Goal: Task Accomplishment & Management: Manage account settings

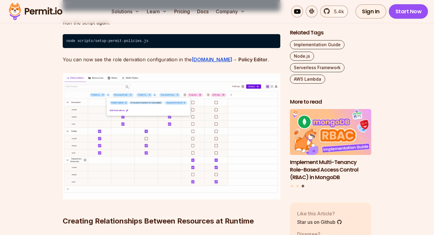
scroll to position [5600, 0]
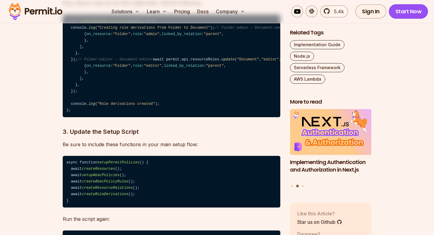
drag, startPoint x: 171, startPoint y: 146, endPoint x: 146, endPoint y: 167, distance: 32.3
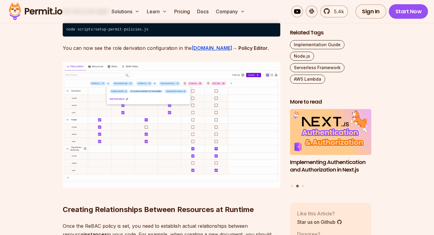
scroll to position [5638, 0]
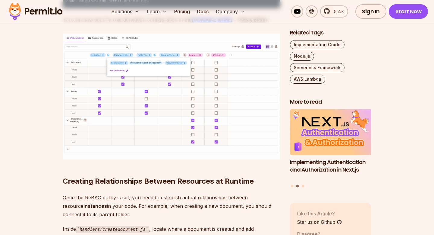
drag, startPoint x: 131, startPoint y: 110, endPoint x: 56, endPoint y: 45, distance: 99.0
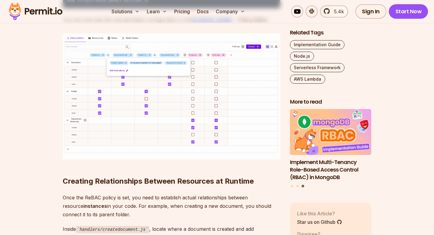
copy div "Expose the PDP to the Internet Since your Lambda functions run in the cloud, th…"
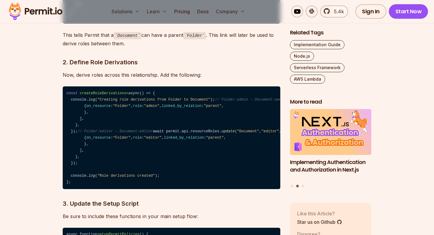
scroll to position [5325, 0]
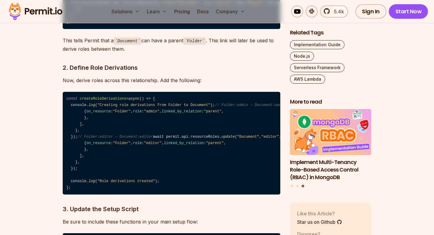
drag, startPoint x: 258, startPoint y: 81, endPoint x: 62, endPoint y: 77, distance: 195.4
copy h2 "Setting Up the Local PDP (Optional but Recommended)"
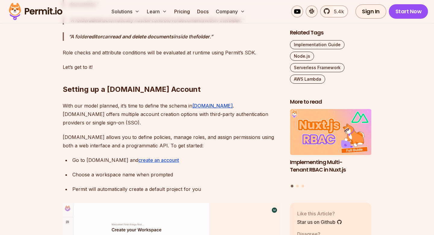
scroll to position [1830, 0]
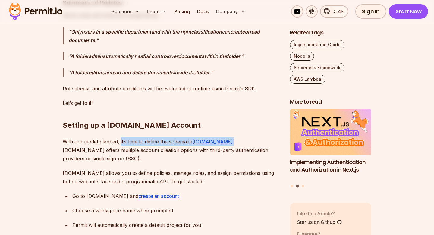
drag, startPoint x: 120, startPoint y: 138, endPoint x: 215, endPoint y: 139, distance: 95.0
click at [215, 139] on p "With our model planned, it’s time to define the schema in Permit.io . Permit.io…" at bounding box center [172, 149] width 218 height 25
copy p "it’s time to define the schema in Permit.io ."
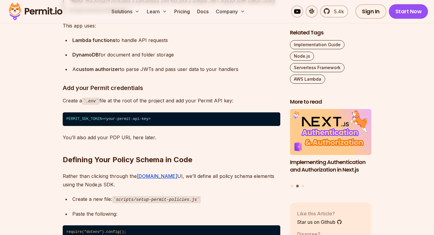
scroll to position [2376, 0]
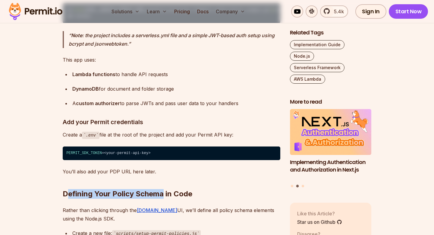
drag, startPoint x: 164, startPoint y: 196, endPoint x: 66, endPoint y: 193, distance: 98.0
click at [66, 193] on h2 "Defining Your Policy Schema in Code" at bounding box center [172, 182] width 218 height 34
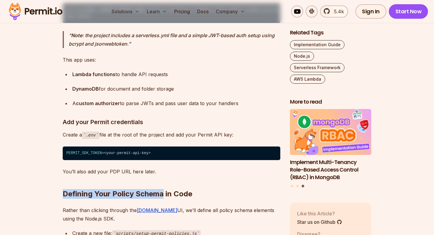
copy h2 "Defining Your Policy Schema"
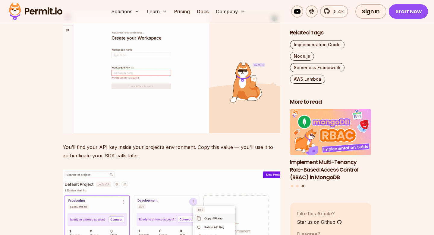
scroll to position [2037, 0]
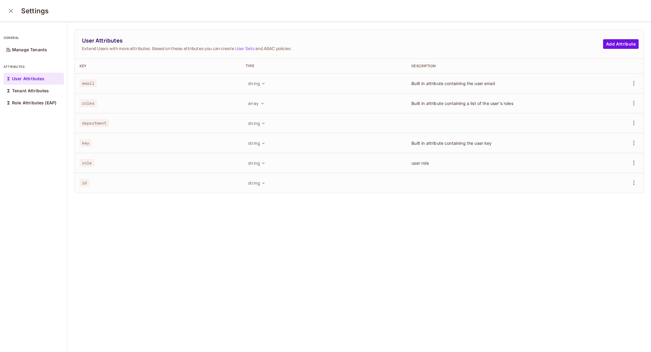
click at [6, 8] on button "close" at bounding box center [11, 11] width 12 height 12
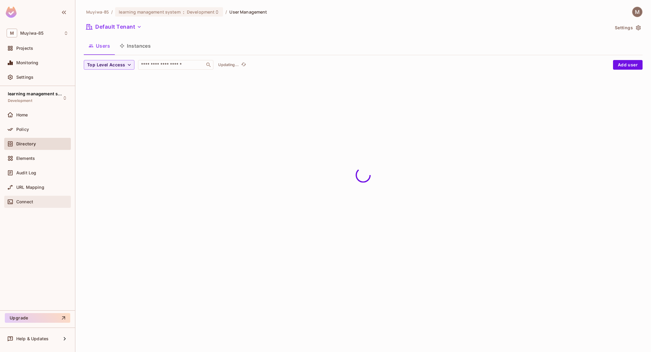
click at [28, 199] on span "Connect" at bounding box center [24, 201] width 17 height 5
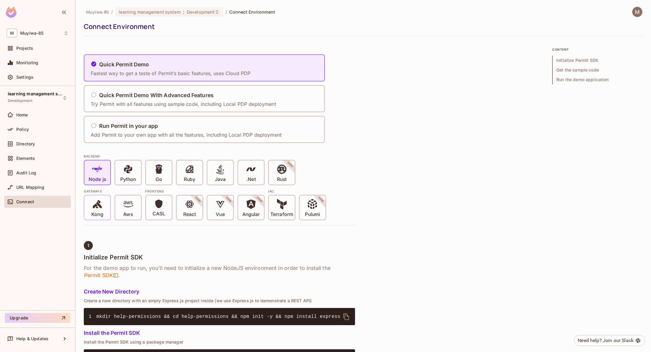
click at [97, 213] on p "Kong" at bounding box center [97, 214] width 12 height 6
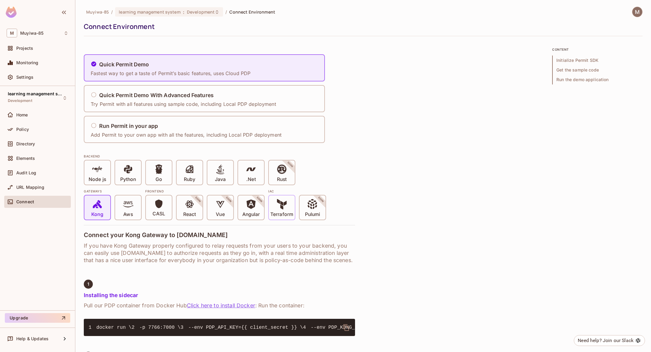
click at [275, 205] on span "Terraform" at bounding box center [281, 208] width 23 height 18
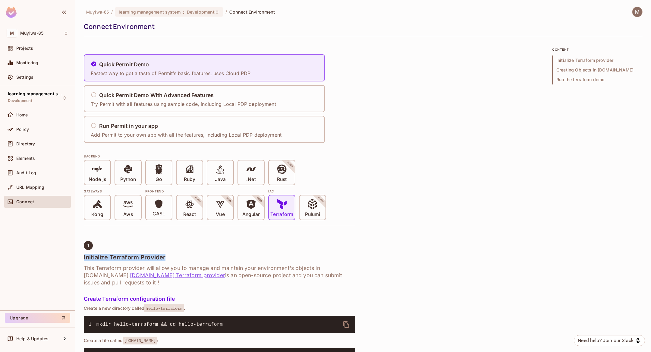
drag, startPoint x: 170, startPoint y: 254, endPoint x: 111, endPoint y: 253, distance: 58.5
click at [111, 253] on h4 "Initialize Terraform Provider" at bounding box center [219, 256] width 271 height 7
click at [110, 253] on h4 "Initialize Terraform Provider" at bounding box center [219, 256] width 271 height 7
drag, startPoint x: 110, startPoint y: 253, endPoint x: 169, endPoint y: 256, distance: 59.1
click at [169, 256] on h4 "Initialize Terraform Provider" at bounding box center [219, 256] width 271 height 7
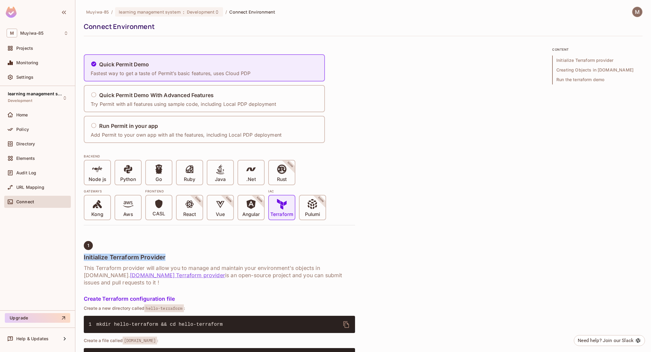
click at [169, 256] on h4 "Initialize Terraform Provider" at bounding box center [219, 256] width 271 height 7
drag, startPoint x: 165, startPoint y: 256, endPoint x: 110, endPoint y: 259, distance: 55.2
click at [110, 259] on h4 "Initialize Terraform Provider" at bounding box center [219, 256] width 271 height 7
copy h4 "Terraform Provider"
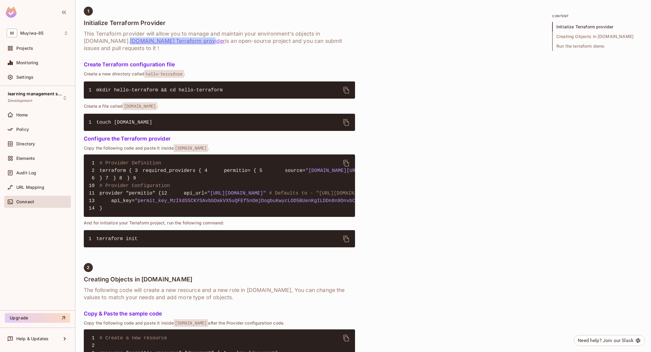
scroll to position [213, 0]
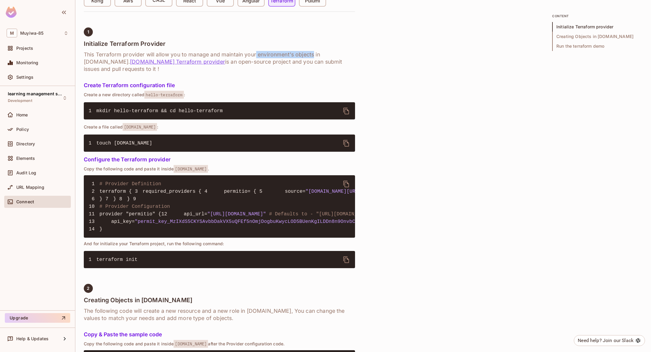
drag, startPoint x: 257, startPoint y: 54, endPoint x: 314, endPoint y: 54, distance: 57.3
click at [314, 54] on h6 "This Terraform provider will allow you to manage and maintain your environment'…" at bounding box center [219, 62] width 271 height 22
copy h6 "environment's objects"
click at [343, 104] on button "delete" at bounding box center [346, 111] width 14 height 14
click at [348, 108] on icon "delete" at bounding box center [346, 111] width 6 height 7
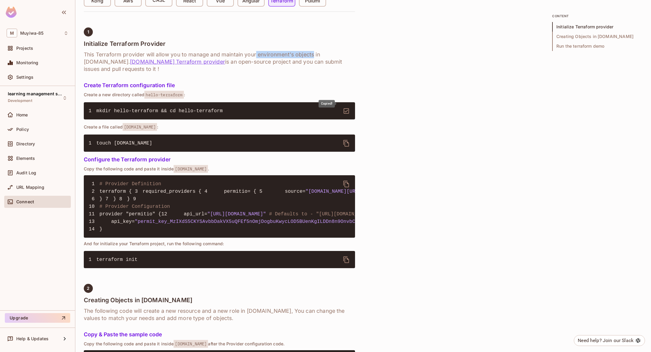
click at [348, 107] on icon "delete" at bounding box center [346, 110] width 7 height 7
click at [347, 267] on button "delete" at bounding box center [346, 259] width 14 height 14
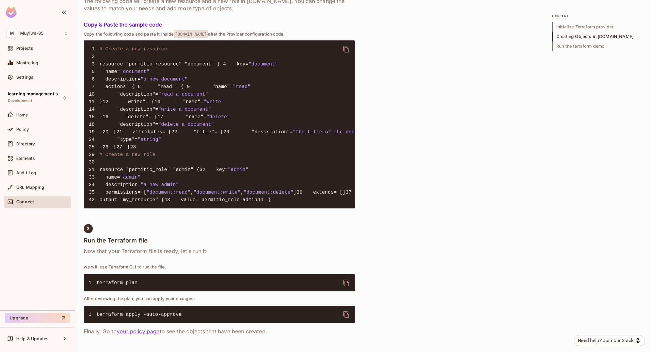
scroll to position [722, 0]
click at [351, 280] on button "delete" at bounding box center [346, 282] width 14 height 14
click at [287, 225] on div "1 Initialize Terraform Provider This Terraform provider will allow you to manag…" at bounding box center [219, 35] width 271 height 634
click at [29, 44] on div "Projects" at bounding box center [37, 48] width 67 height 12
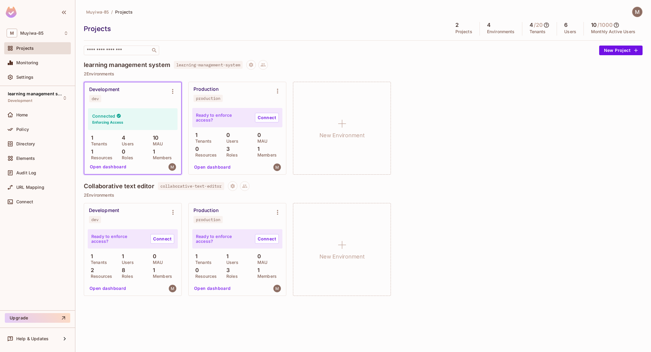
click at [639, 14] on img at bounding box center [637, 12] width 10 height 10
click at [46, 204] on div at bounding box center [325, 176] width 651 height 352
click at [27, 201] on span "Connect" at bounding box center [24, 201] width 17 height 5
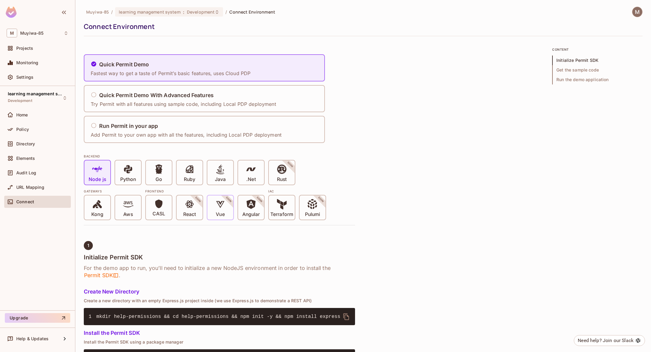
scroll to position [107, 0]
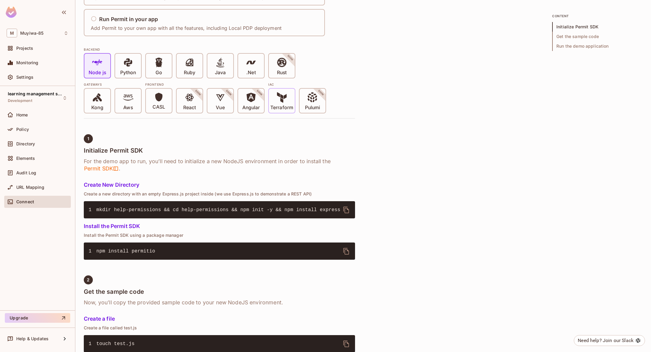
click at [288, 93] on span "Terraform" at bounding box center [281, 101] width 23 height 18
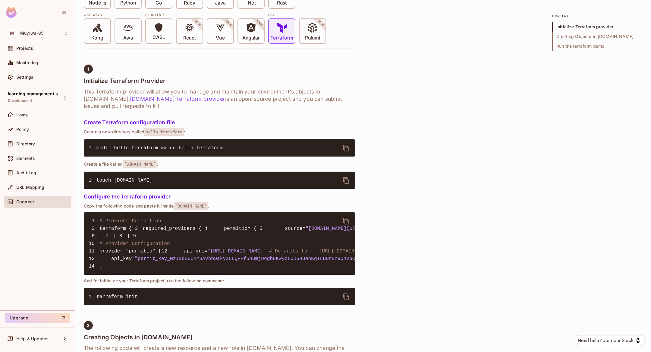
scroll to position [155, 0]
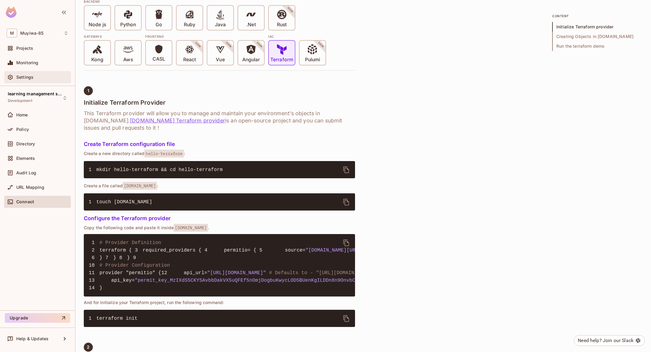
click at [61, 75] on div "Settings" at bounding box center [42, 77] width 52 height 5
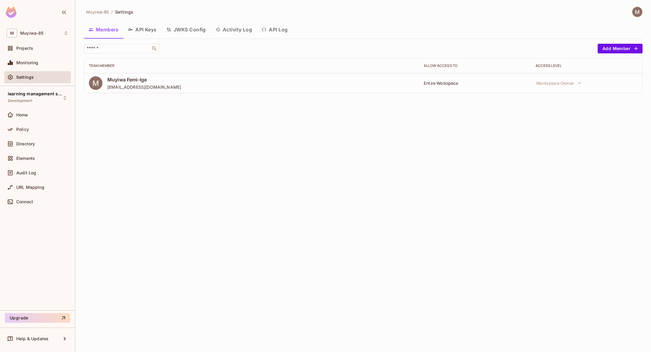
click at [143, 30] on button "API Keys" at bounding box center [142, 29] width 38 height 15
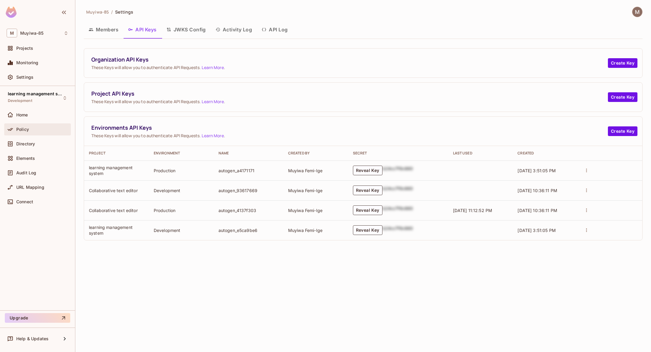
click at [43, 127] on div "Policy" at bounding box center [42, 129] width 52 height 5
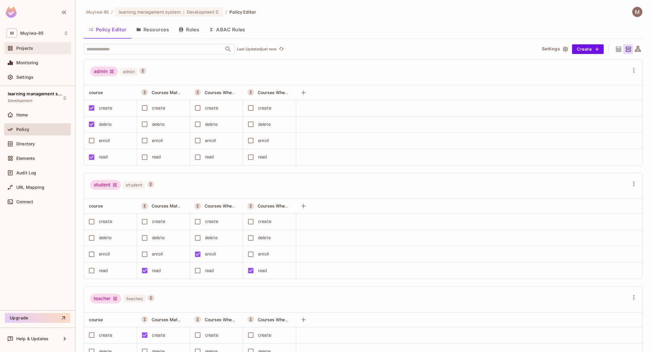
click at [29, 49] on span "Projects" at bounding box center [24, 48] width 17 height 5
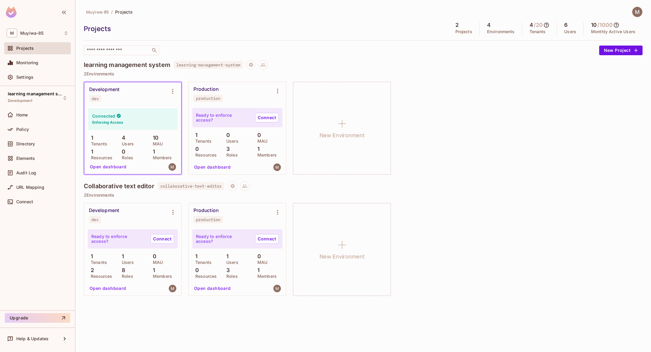
click at [639, 8] on img at bounding box center [637, 12] width 10 height 10
drag, startPoint x: 619, startPoint y: 38, endPoint x: 619, endPoint y: 47, distance: 8.7
click at [619, 47] on ul "Muyiwa Femi-Ige muyiwafemiige0312@gmail.com Copy Environment Key Log out" at bounding box center [614, 46] width 81 height 53
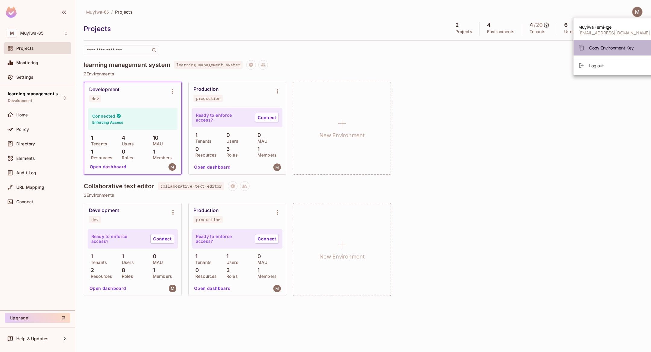
click at [619, 47] on span "Copy Environment Key" at bounding box center [611, 48] width 45 height 6
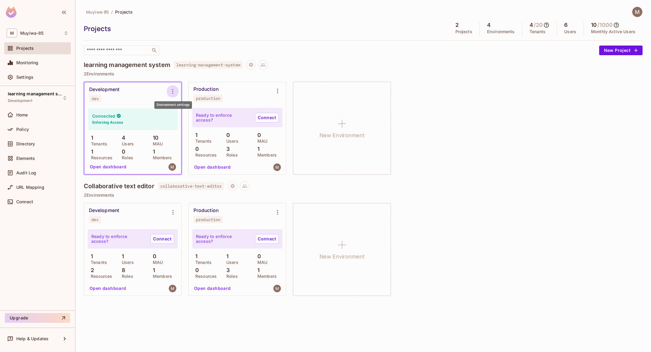
click at [172, 88] on icon "Environment settings" at bounding box center [172, 91] width 7 height 7
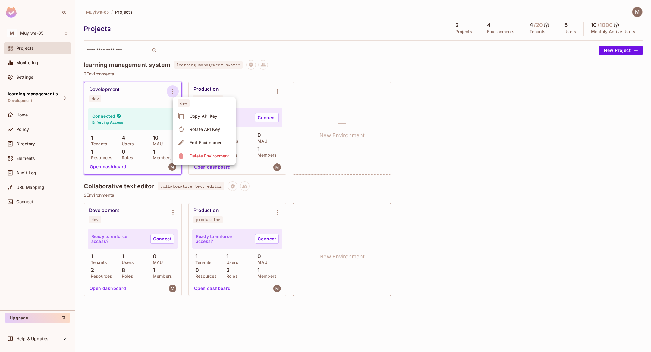
click at [194, 119] on span "Copy API Key" at bounding box center [204, 116] width 32 height 10
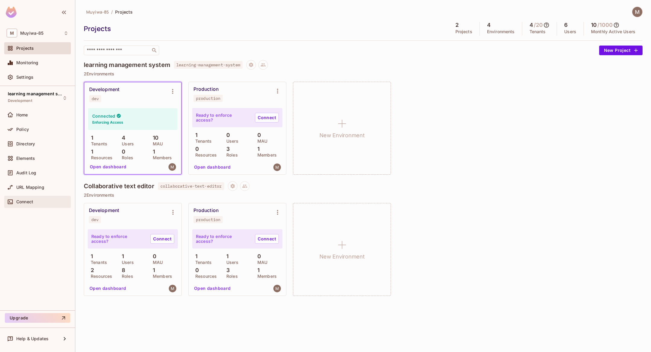
click at [34, 200] on div "Connect" at bounding box center [42, 201] width 52 height 5
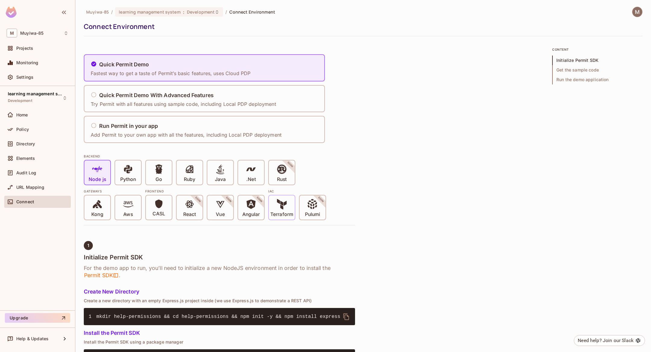
click at [275, 204] on span "Terraform" at bounding box center [281, 208] width 23 height 18
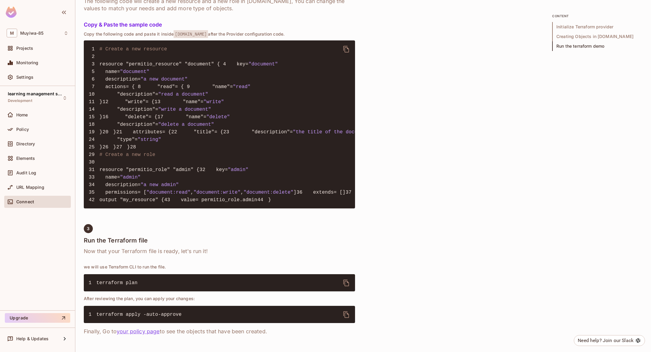
scroll to position [722, 0]
click at [348, 311] on icon "delete" at bounding box center [346, 314] width 7 height 7
click at [43, 129] on div "Policy" at bounding box center [42, 129] width 52 height 5
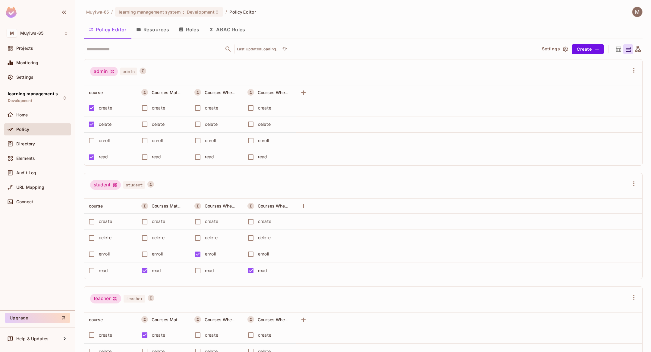
click at [146, 24] on button "Resources" at bounding box center [152, 29] width 43 height 15
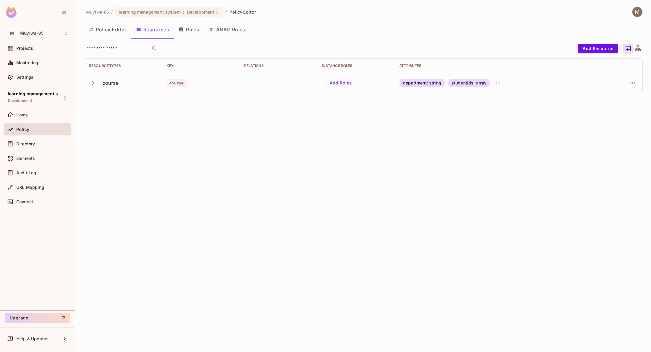
click at [236, 27] on button "ABAC Rules" at bounding box center [227, 29] width 46 height 15
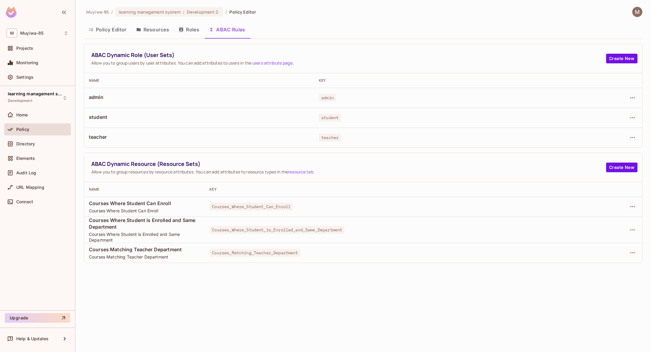
click at [160, 29] on button "Resources" at bounding box center [152, 29] width 43 height 15
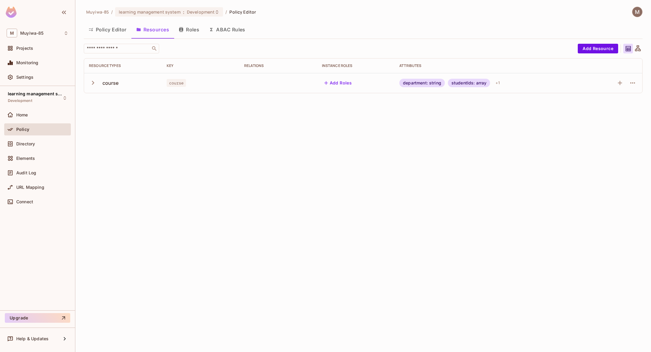
click at [109, 31] on button "Policy Editor" at bounding box center [108, 29] width 48 height 15
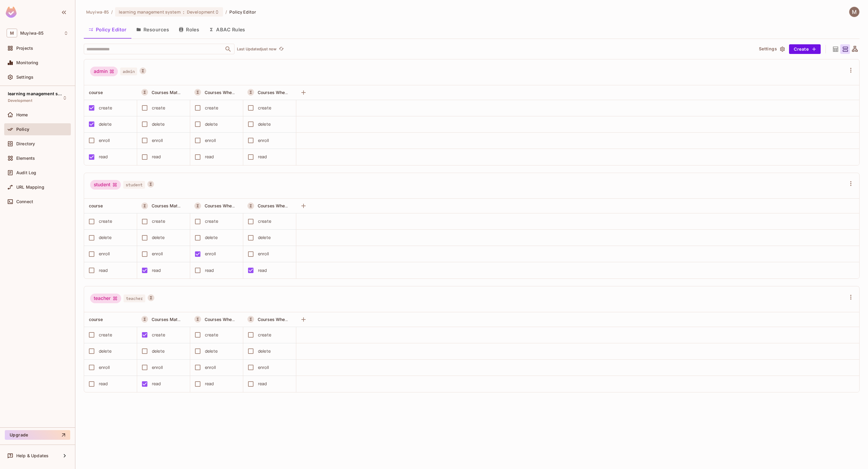
click at [232, 27] on button "ABAC Rules" at bounding box center [227, 29] width 46 height 15
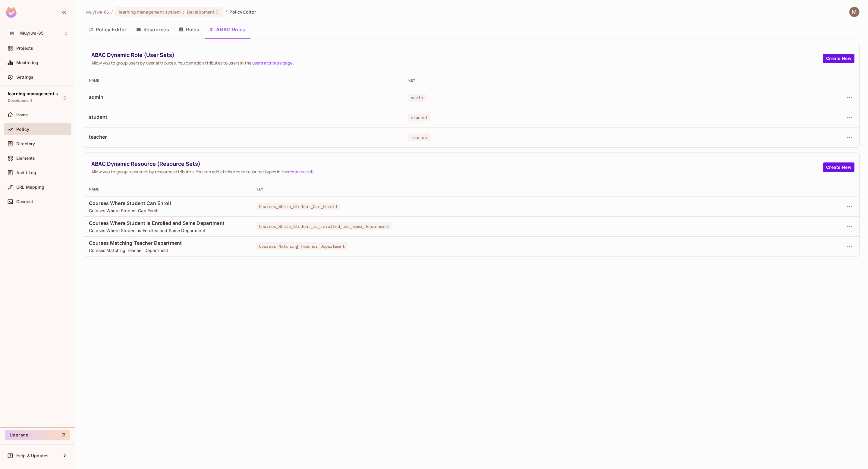
click at [190, 30] on button "Roles" at bounding box center [189, 29] width 30 height 15
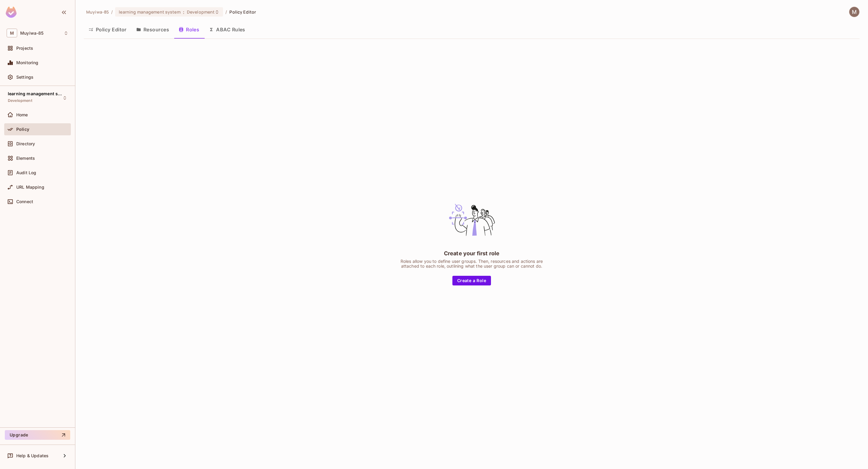
click at [158, 30] on button "Resources" at bounding box center [152, 29] width 43 height 15
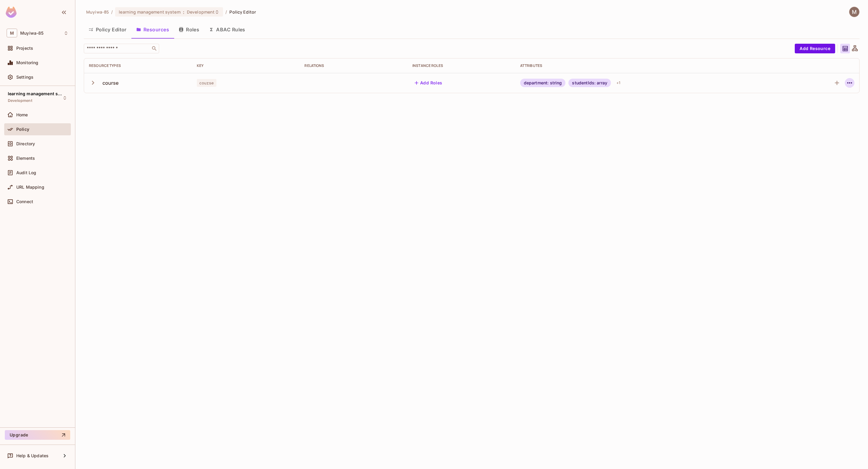
click at [651, 79] on icon "button" at bounding box center [849, 82] width 7 height 7
click at [651, 117] on div "Delete Resource" at bounding box center [825, 120] width 33 height 6
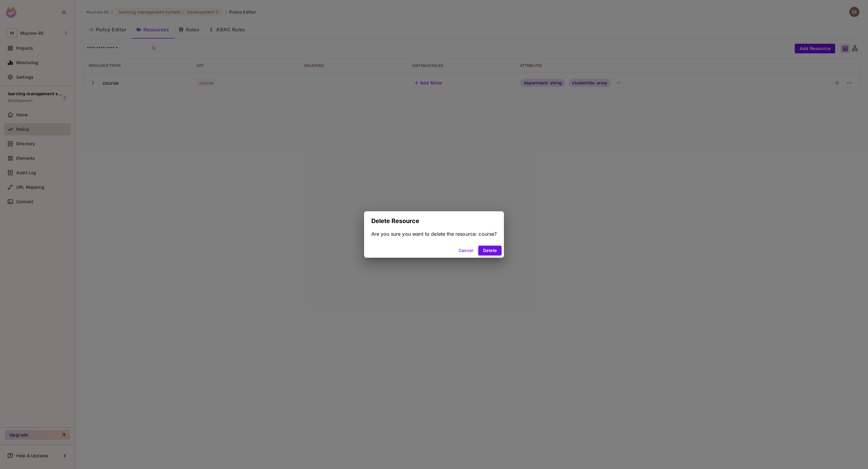
click at [489, 250] on button "Delete" at bounding box center [489, 251] width 23 height 10
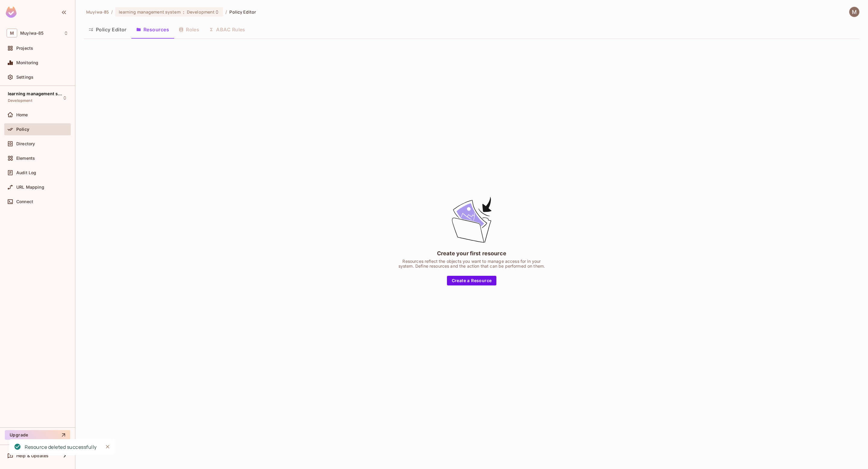
click at [232, 27] on div "Policy Editor Resources Roles ABAC Rules" at bounding box center [472, 29] width 776 height 15
click at [104, 32] on button "Policy Editor" at bounding box center [108, 29] width 48 height 15
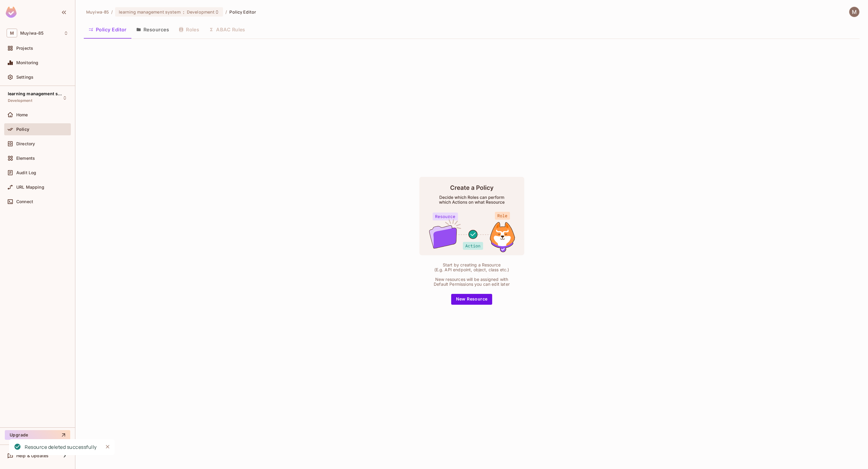
click at [145, 27] on button "Resources" at bounding box center [152, 29] width 43 height 15
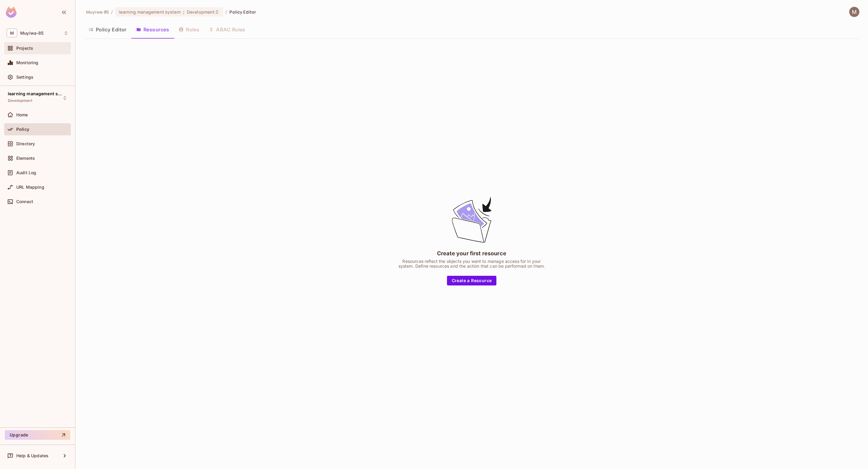
click at [53, 50] on div "Projects" at bounding box center [42, 48] width 52 height 5
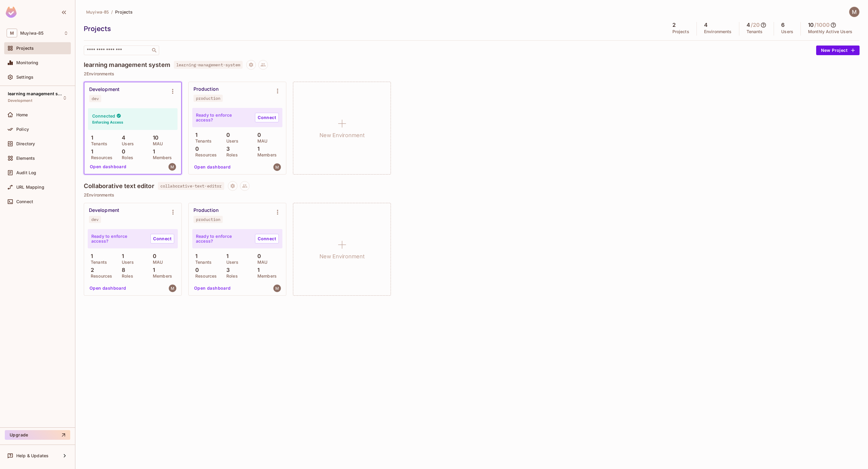
click at [651, 11] on img at bounding box center [854, 12] width 10 height 10
click at [651, 48] on span "Copy Environment Key" at bounding box center [828, 48] width 45 height 6
click at [129, 149] on button "Permissions" at bounding box center [116, 146] width 44 height 10
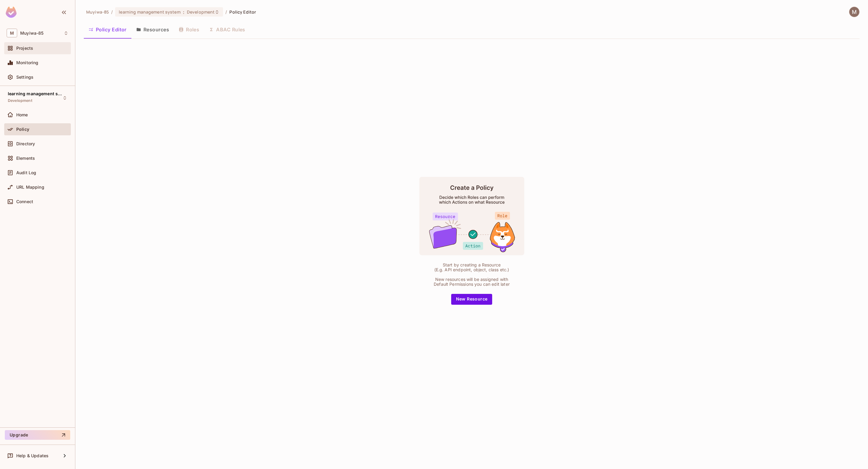
click at [48, 48] on div "Projects" at bounding box center [42, 48] width 52 height 5
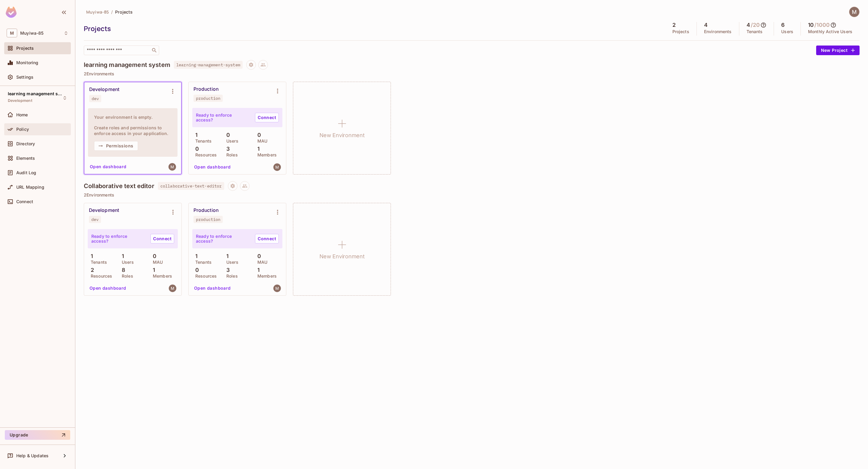
click at [19, 128] on span "Policy" at bounding box center [22, 129] width 13 height 5
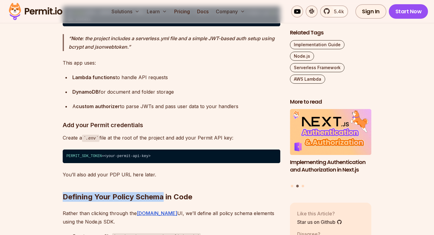
scroll to position [2398, 0]
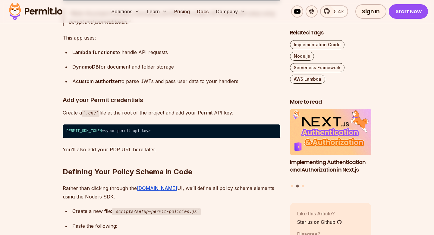
click at [162, 156] on h2 "Defining Your Policy Schema in Code" at bounding box center [172, 160] width 218 height 34
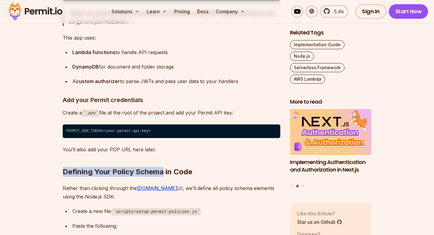
drag, startPoint x: 163, startPoint y: 176, endPoint x: 61, endPoint y: 175, distance: 102.5
copy h2 "Defining Your Policy Schema"
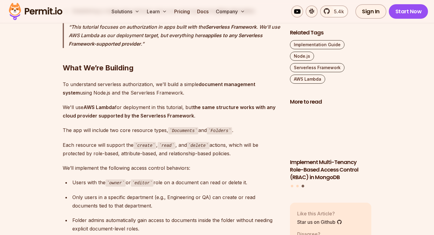
scroll to position [640, 0]
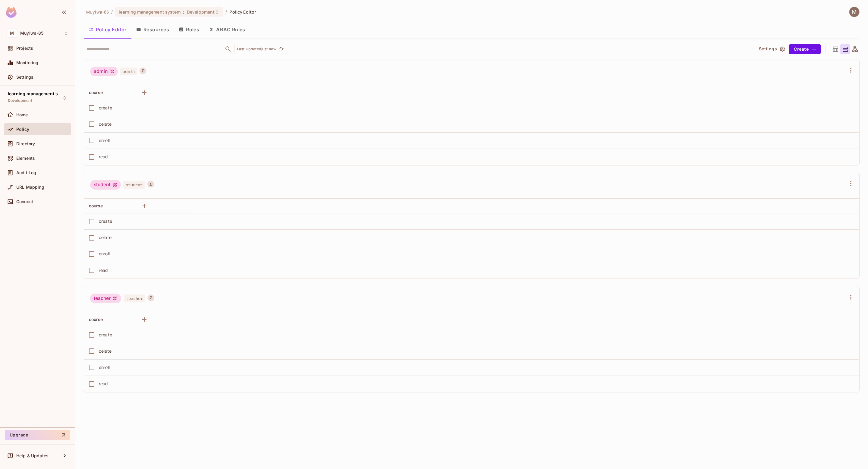
click at [154, 26] on button "Resources" at bounding box center [152, 29] width 43 height 15
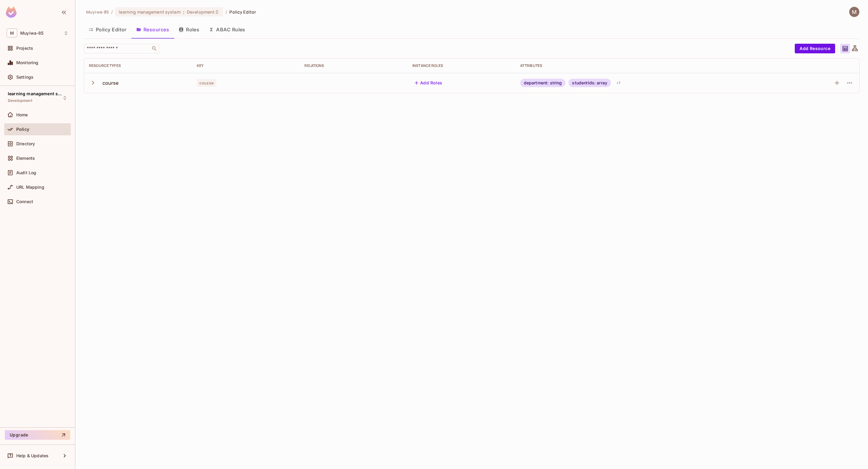
click at [91, 82] on icon "button" at bounding box center [93, 83] width 8 height 8
click at [30, 201] on span "Connect" at bounding box center [24, 201] width 17 height 5
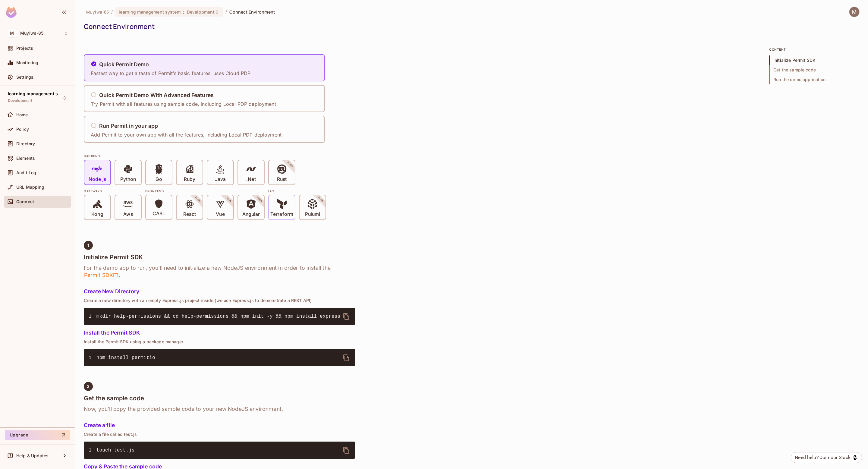
click at [284, 201] on icon at bounding box center [282, 204] width 10 height 10
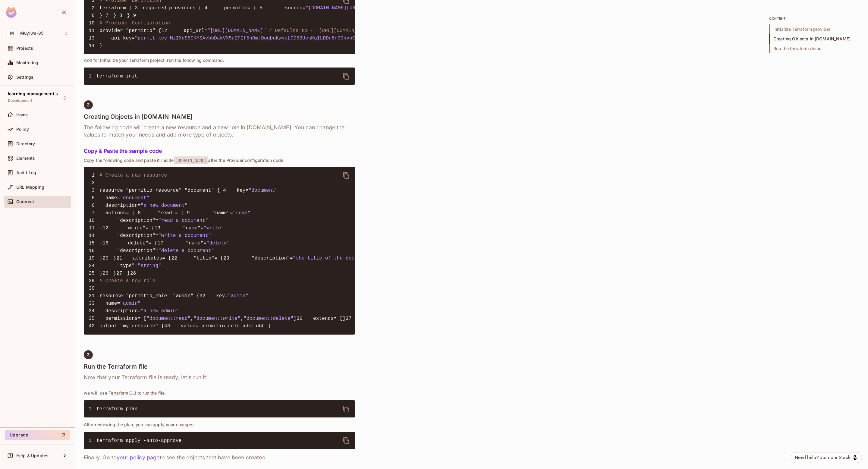
scroll to position [606, 0]
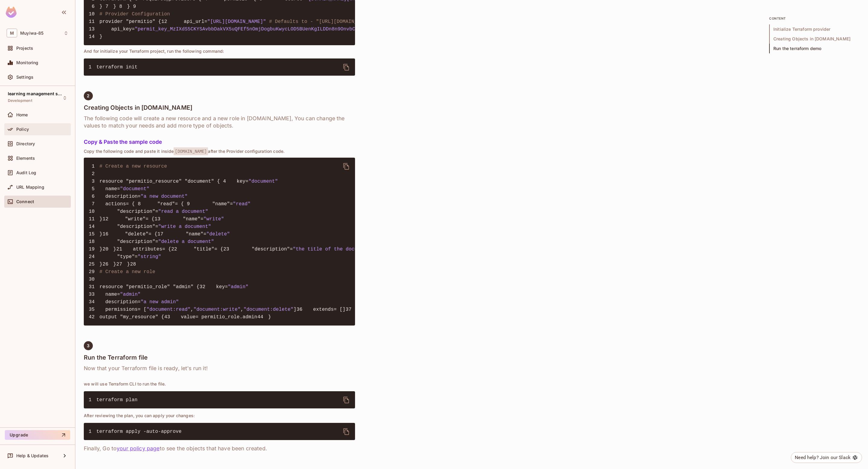
click at [30, 131] on div "Policy" at bounding box center [42, 129] width 52 height 5
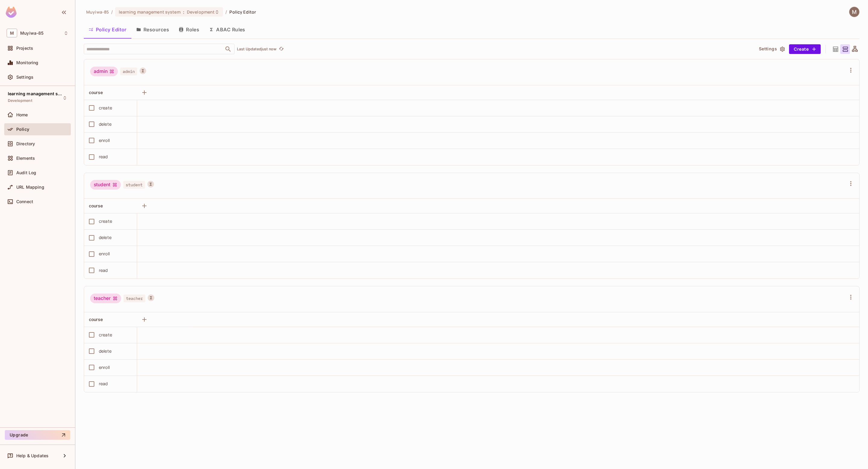
click at [189, 30] on button "Roles" at bounding box center [189, 29] width 30 height 15
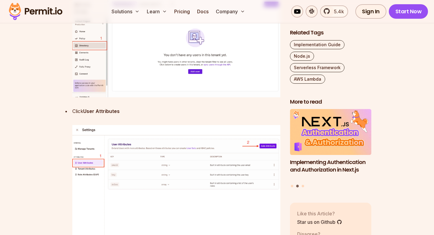
scroll to position [3251, 0]
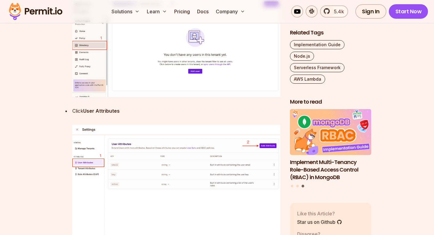
drag, startPoint x: 250, startPoint y: 30, endPoint x: 43, endPoint y: 27, distance: 206.8
copy h2 "Setting Up Attribute-Based Access Control (ABAC)"
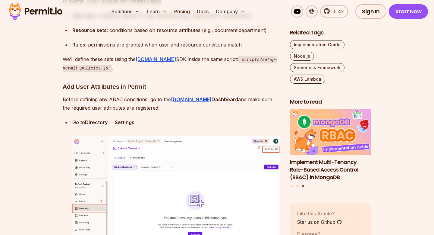
scroll to position [3030, 0]
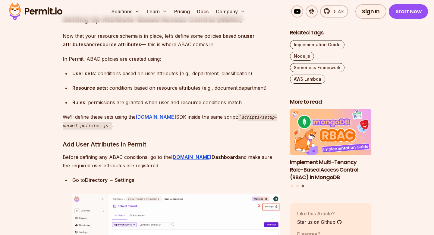
drag, startPoint x: 159, startPoint y: 116, endPoint x: 242, endPoint y: 115, distance: 83.2
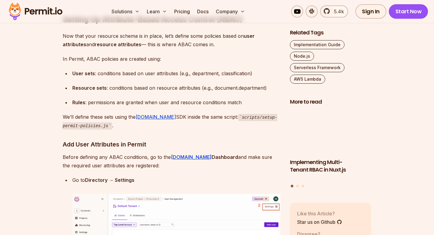
copy strong "Permit → Policy Editor → Resources"
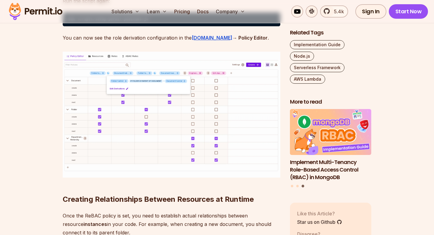
scroll to position [5619, 0]
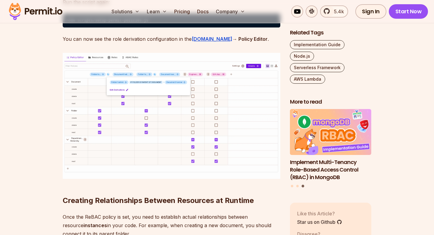
drag, startPoint x: 131, startPoint y: 166, endPoint x: 72, endPoint y: 58, distance: 122.6
drag, startPoint x: 187, startPoint y: 125, endPoint x: 62, endPoint y: 63, distance: 139.0
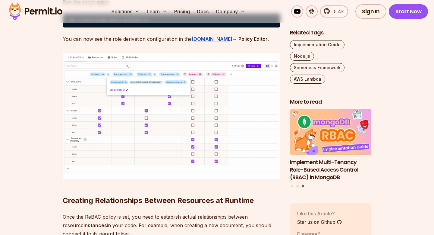
copy div "Expose the PDP to the Internet Since your Lambda functions run in the cloud, th…"
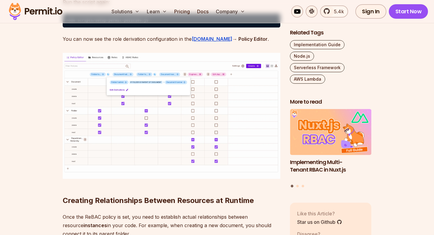
drag, startPoint x: 196, startPoint y: 132, endPoint x: 179, endPoint y: 51, distance: 83.5
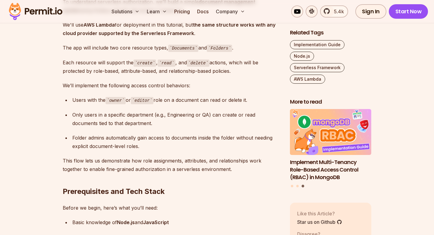
scroll to position [760, 0]
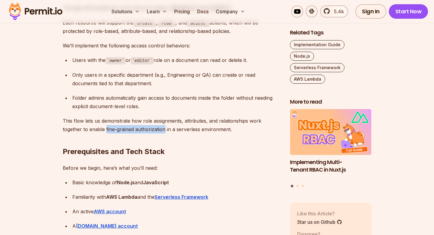
drag, startPoint x: 85, startPoint y: 128, endPoint x: 143, endPoint y: 128, distance: 57.9
click at [143, 128] on p "This flow lets us demonstrate how role assignments, attributes, and relationshi…" at bounding box center [172, 124] width 218 height 17
copy p "fine-grained authorization"
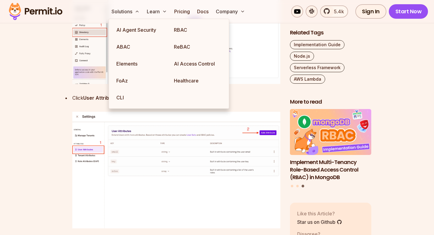
scroll to position [3241, 0]
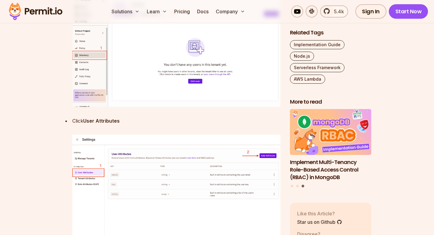
drag, startPoint x: 152, startPoint y: 164, endPoint x: 61, endPoint y: 164, distance: 91.3
copy h3 "Add User Attributes in Permit"
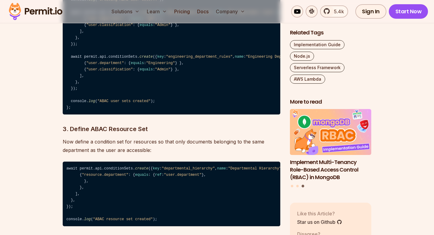
scroll to position [3643, 0]
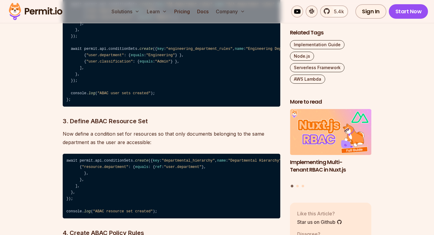
drag, startPoint x: 135, startPoint y: 120, endPoint x: 73, endPoint y: 90, distance: 69.0
copy li "Add the following attributes as type String : department classification"
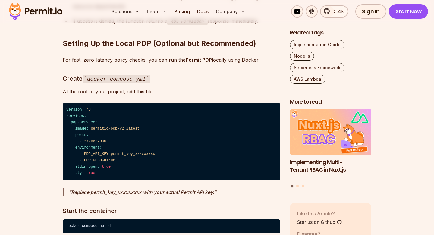
scroll to position [4683, 0]
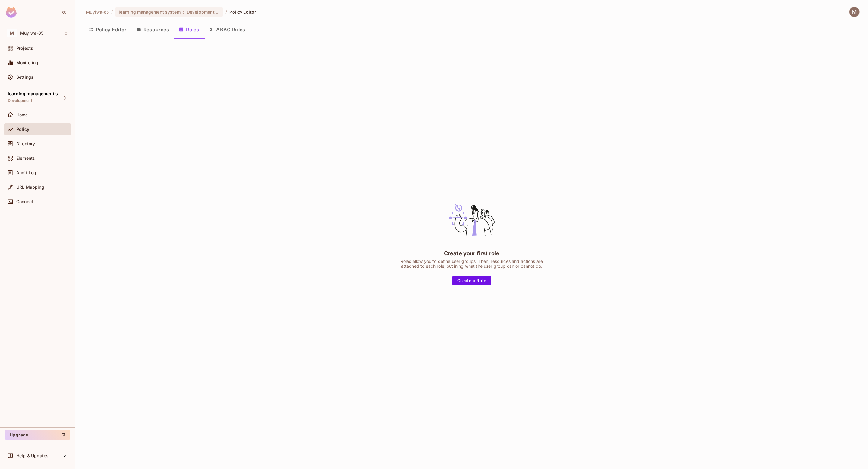
click at [155, 28] on button "Resources" at bounding box center [152, 29] width 43 height 15
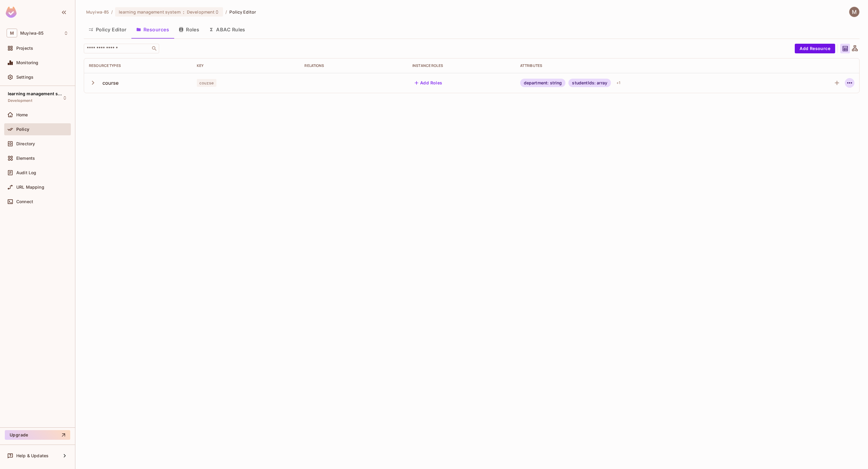
click at [850, 80] on icon "button" at bounding box center [849, 82] width 7 height 7
click at [830, 104] on div "Edit Resource" at bounding box center [823, 107] width 28 height 6
click at [851, 80] on icon "button" at bounding box center [849, 82] width 7 height 7
click at [838, 105] on span "Edit Resource" at bounding box center [824, 107] width 32 height 10
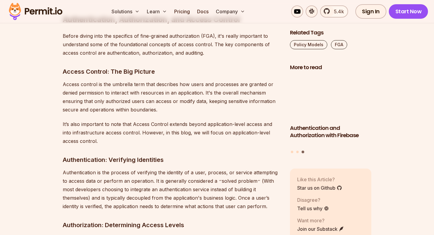
scroll to position [650, 0]
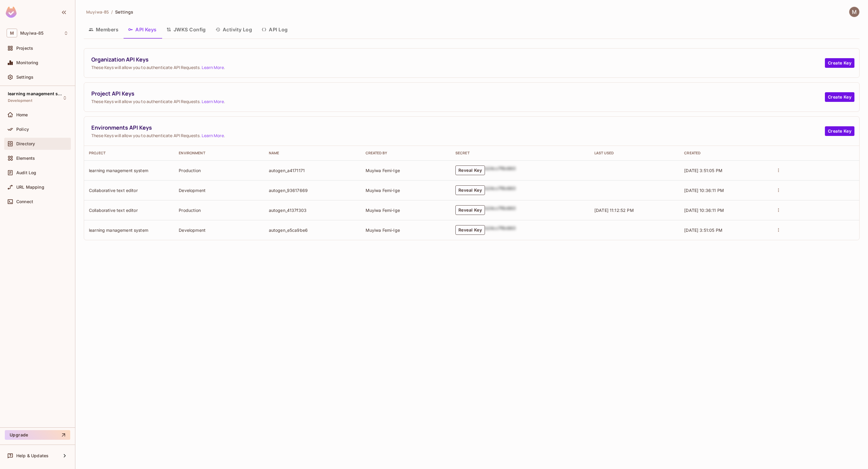
click at [22, 145] on span "Directory" at bounding box center [25, 143] width 19 height 5
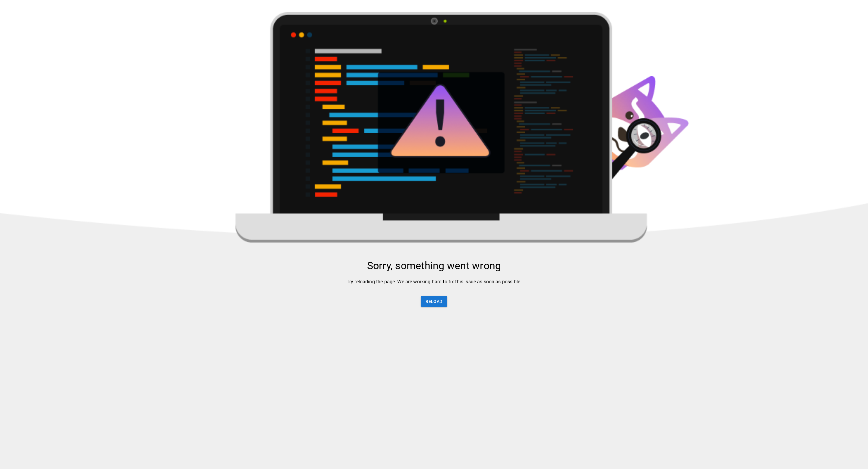
click at [435, 294] on div "Sorry, something went wrong Try reloading the page. We are working hard to fix …" at bounding box center [434, 287] width 868 height 54
click at [433, 302] on button "Reload" at bounding box center [434, 301] width 26 height 11
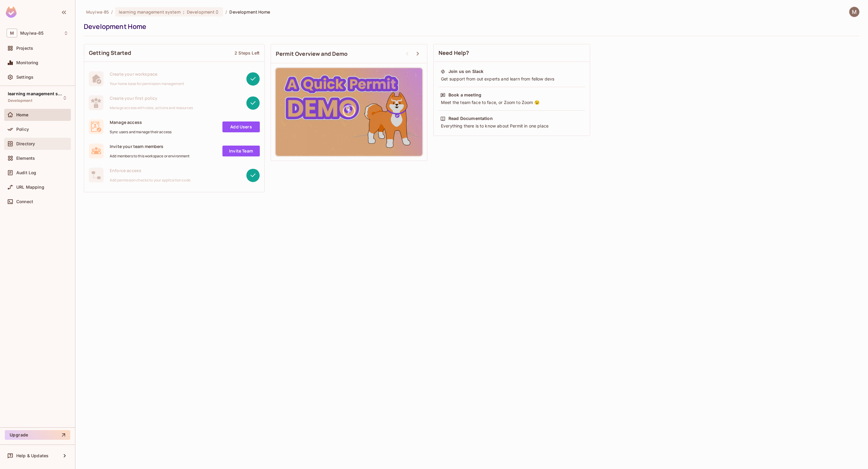
click at [31, 147] on div "Directory" at bounding box center [38, 143] width 62 height 7
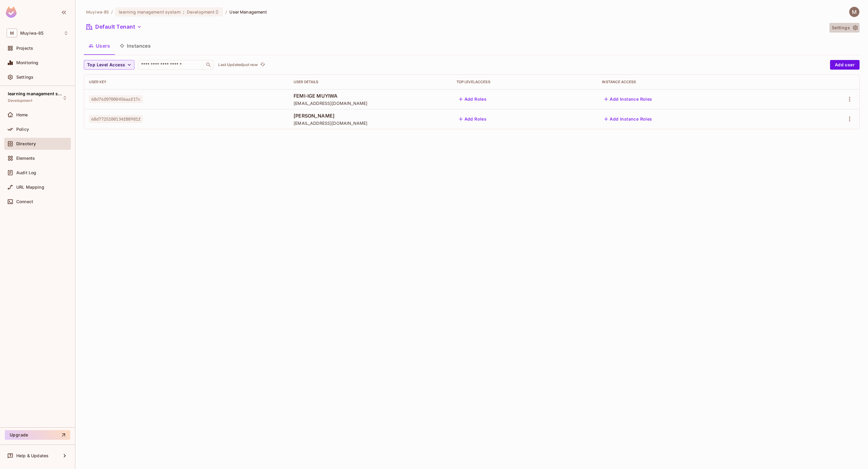
click at [855, 27] on icon "button" at bounding box center [855, 28] width 6 height 6
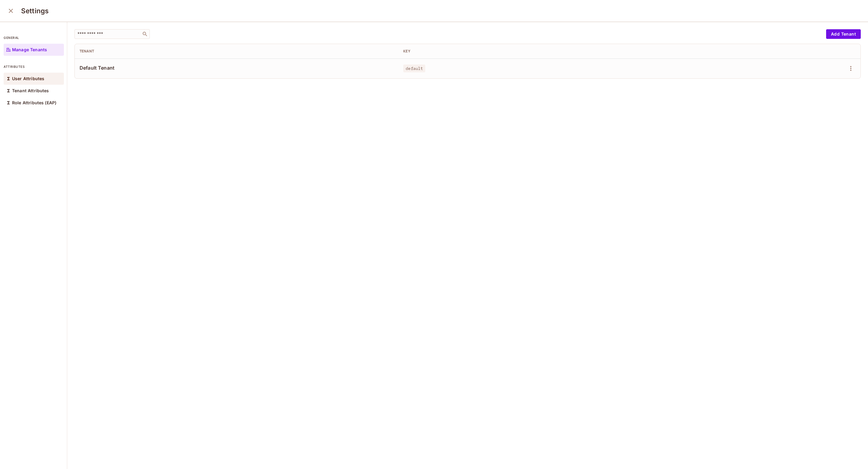
click at [40, 80] on p "User Attributes" at bounding box center [28, 78] width 32 height 5
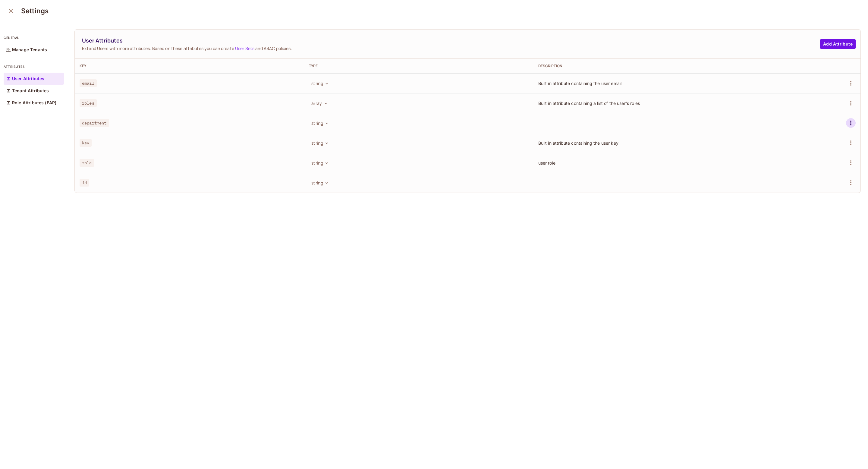
click at [852, 123] on icon "button" at bounding box center [850, 122] width 7 height 7
click at [834, 146] on span "Delete Attribute" at bounding box center [828, 150] width 36 height 10
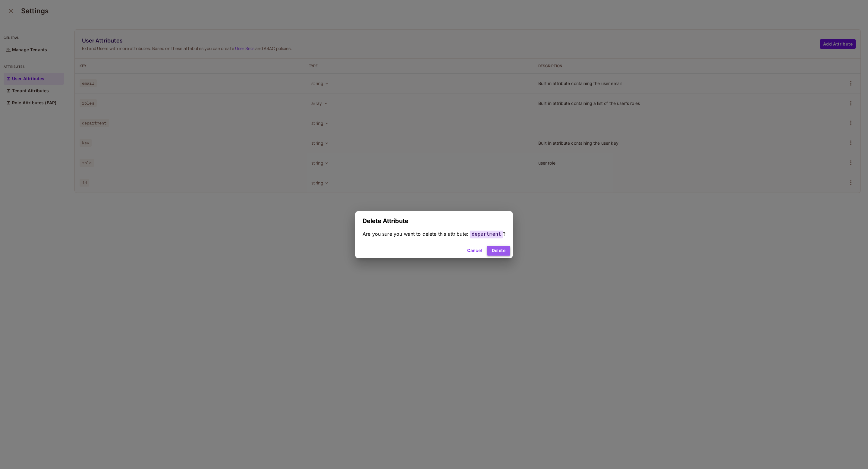
click at [504, 251] on button "Delete" at bounding box center [498, 251] width 23 height 10
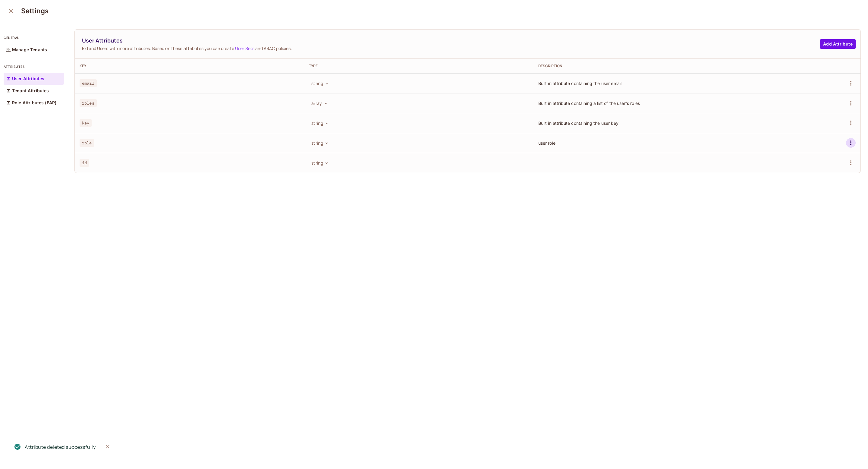
click at [849, 143] on icon "button" at bounding box center [850, 142] width 7 height 7
click at [812, 175] on li "Delete Attribute" at bounding box center [823, 169] width 56 height 13
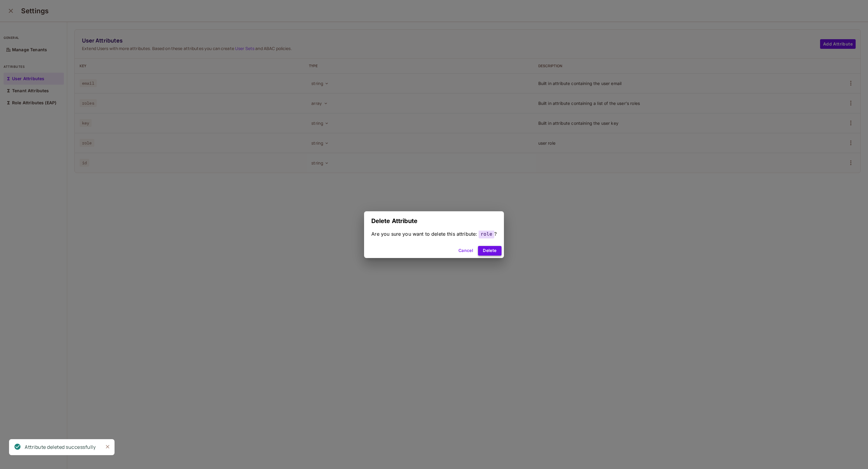
click at [483, 247] on button "Delete" at bounding box center [489, 251] width 23 height 10
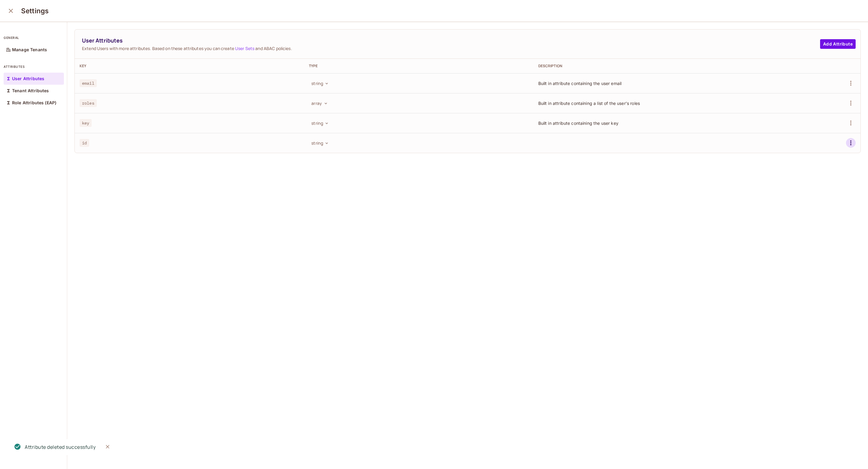
click at [850, 139] on button "button" at bounding box center [851, 143] width 10 height 10
click at [816, 172] on div "Delete Attribute" at bounding box center [828, 170] width 33 height 6
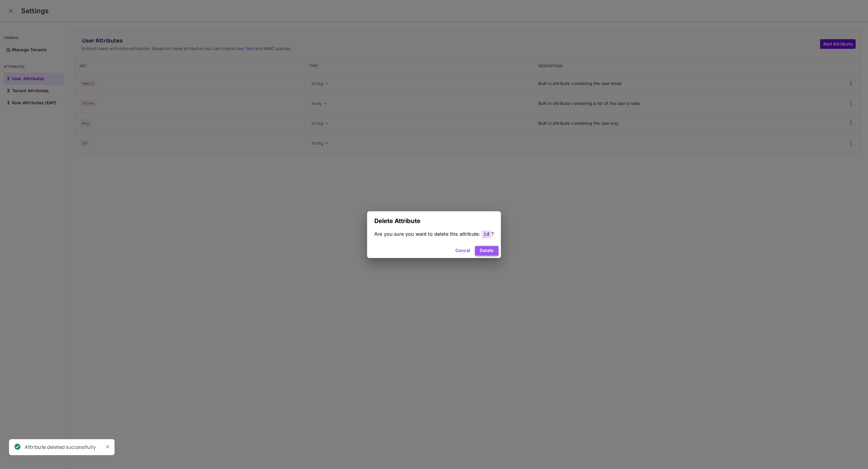
click at [486, 253] on button "Delete" at bounding box center [486, 251] width 23 height 10
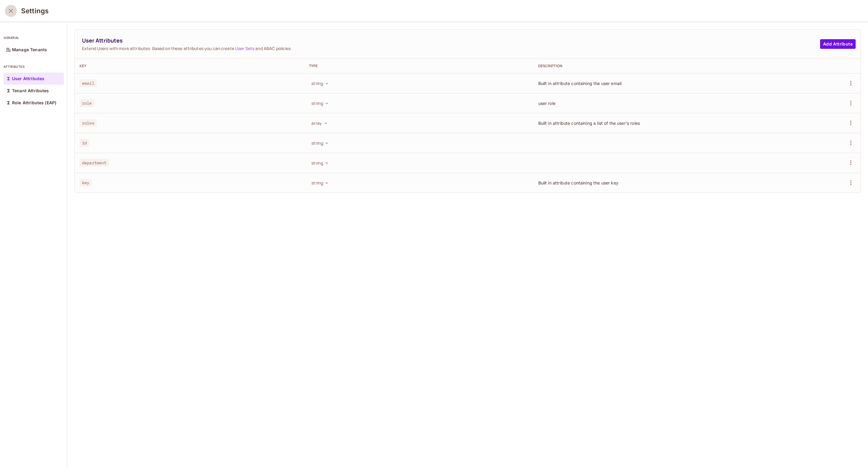
click at [13, 8] on icon "close" at bounding box center [10, 10] width 7 height 7
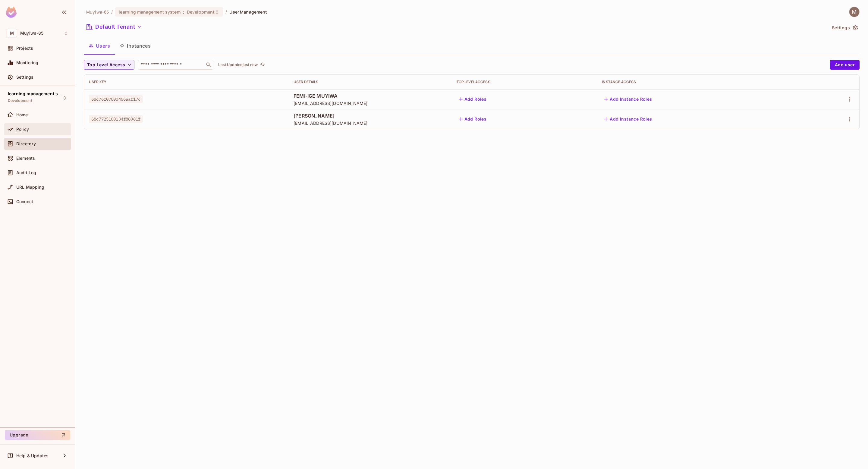
click at [42, 132] on div "Policy" at bounding box center [38, 129] width 62 height 7
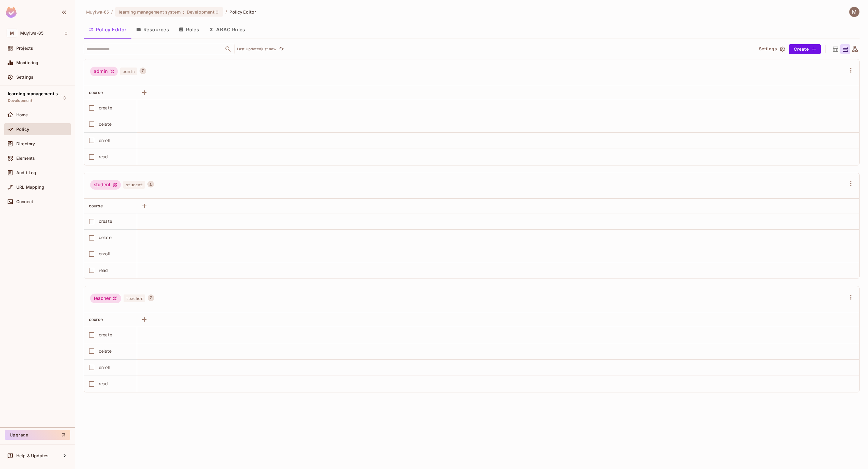
click at [838, 49] on icon at bounding box center [835, 48] width 5 height 5
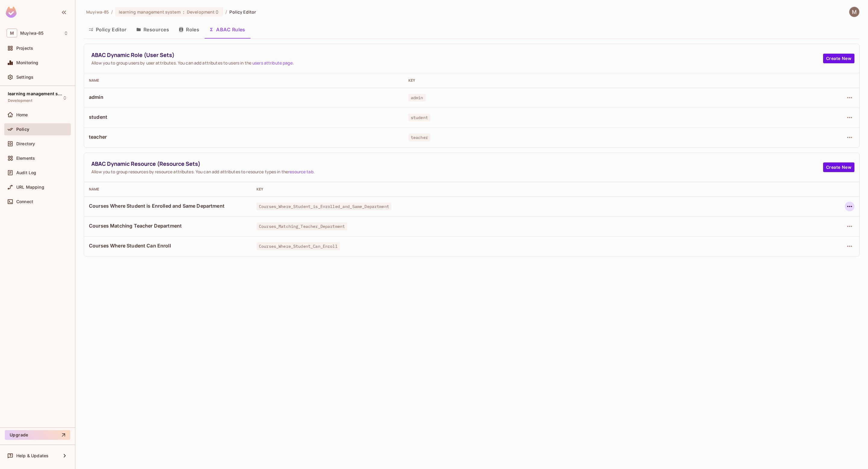
click at [852, 204] on icon "button" at bounding box center [849, 206] width 7 height 7
click at [803, 229] on li "Edit Dynamic Resource (Resource Set)" at bounding box center [771, 230] width 145 height 13
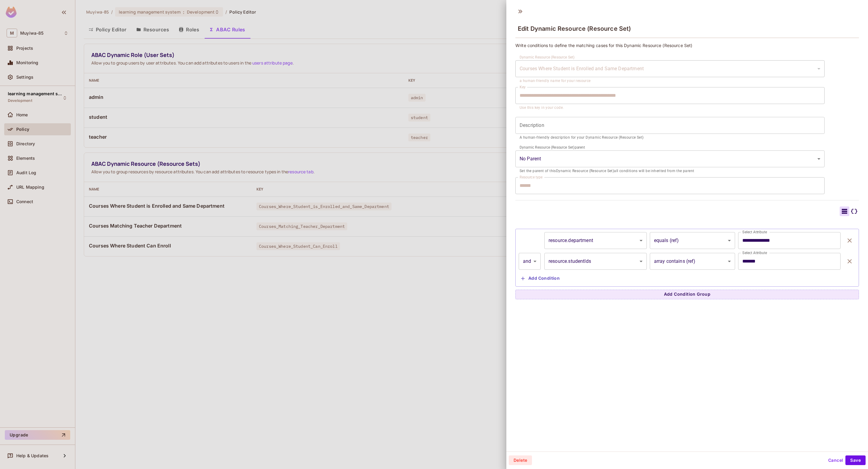
click at [702, 266] on body "M Muyiwa-85 Projects Monitoring Settings learning management system Development…" at bounding box center [434, 234] width 868 height 469
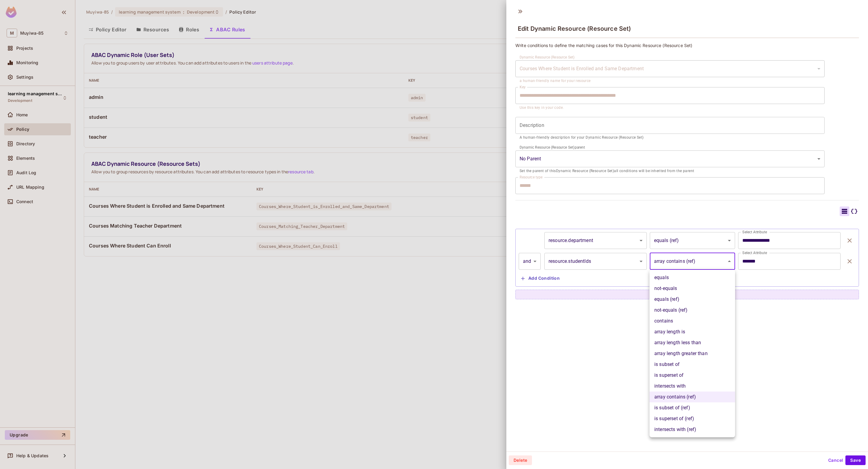
click at [702, 266] on div at bounding box center [434, 234] width 868 height 469
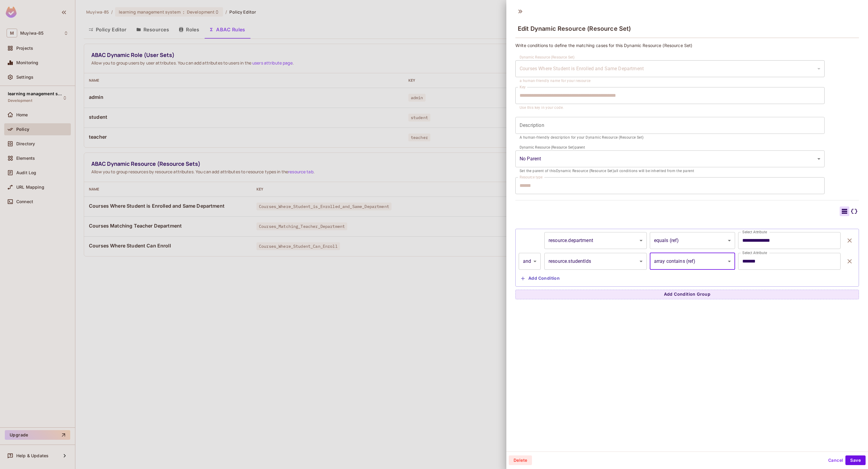
click at [831, 456] on button "Cancel" at bounding box center [836, 460] width 20 height 10
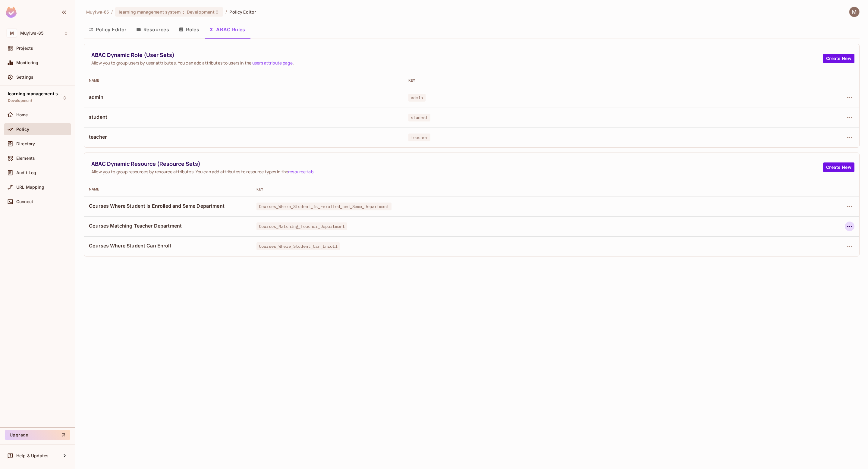
click at [853, 225] on icon "button" at bounding box center [849, 226] width 7 height 7
click at [806, 252] on div "Edit Dynamic Resource (Resource Set)" at bounding box center [798, 250] width 79 height 6
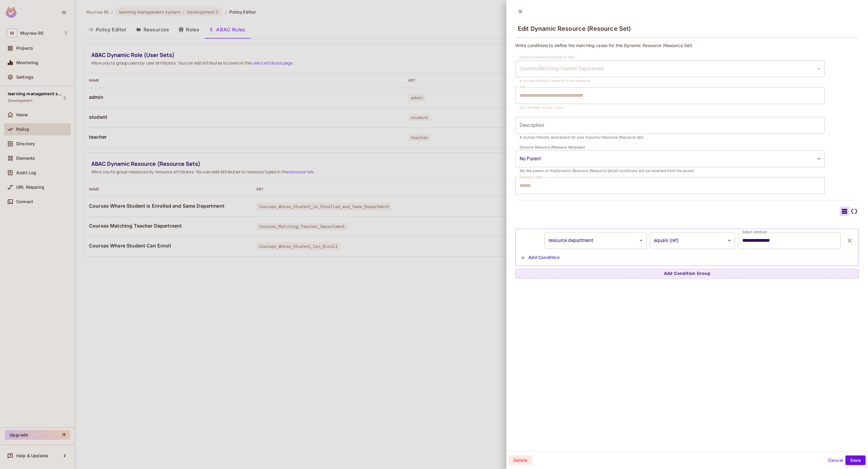
click at [837, 458] on button "Cancel" at bounding box center [836, 460] width 20 height 10
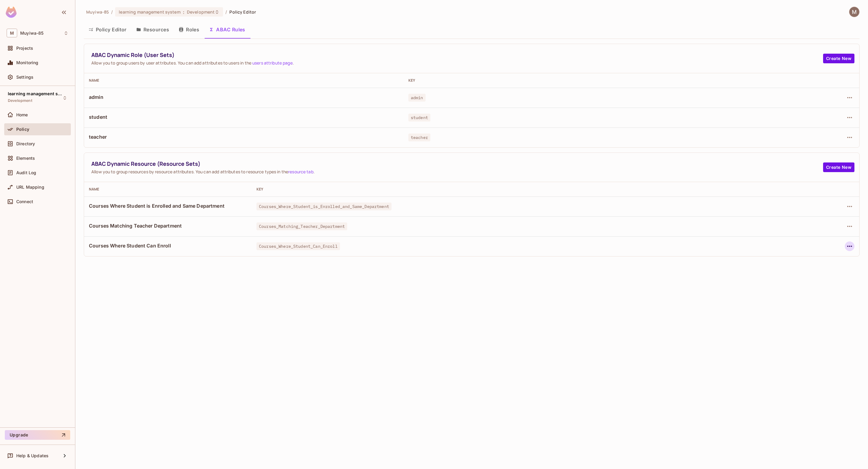
click at [854, 246] on button "button" at bounding box center [850, 246] width 10 height 10
click at [826, 267] on div "Edit Dynamic Resource (Resource Set)" at bounding box center [798, 270] width 79 height 6
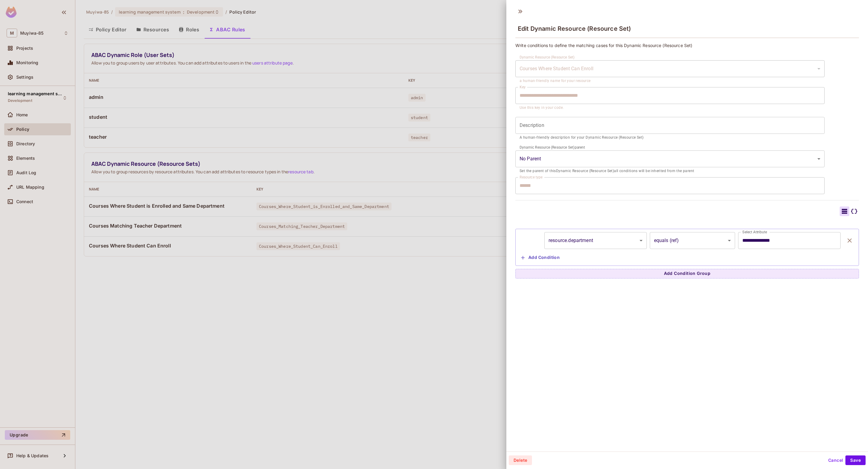
click at [829, 461] on button "Cancel" at bounding box center [836, 460] width 20 height 10
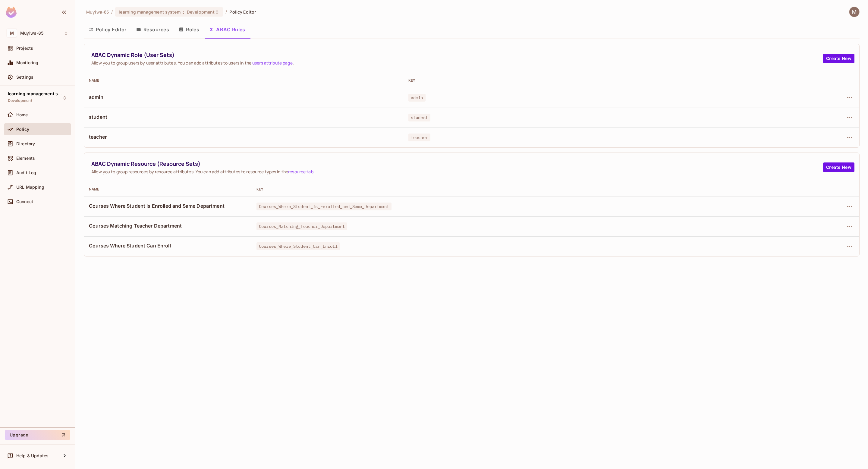
click at [113, 27] on button "Policy Editor" at bounding box center [108, 29] width 48 height 15
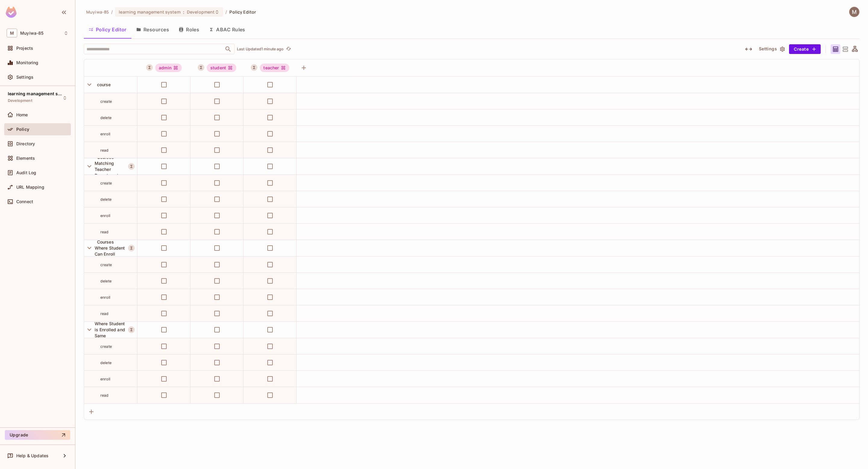
click at [156, 25] on button "Resources" at bounding box center [152, 29] width 43 height 15
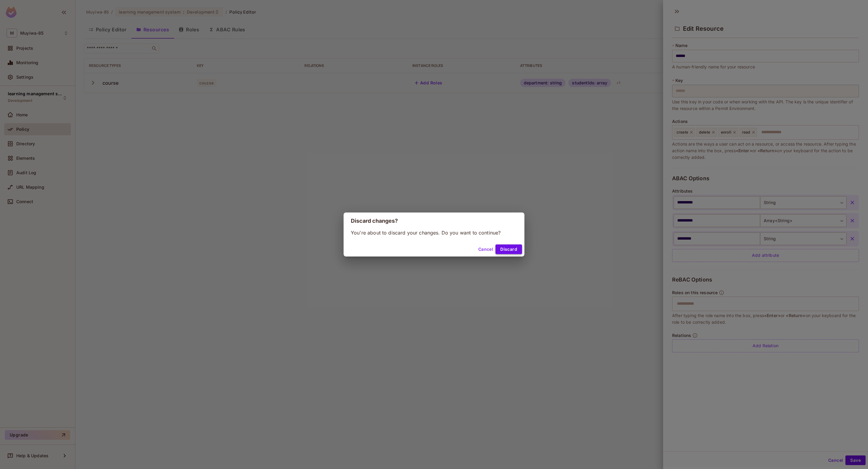
click at [508, 245] on div "Cancel Discard" at bounding box center [434, 249] width 181 height 14
click at [512, 248] on button "Discard" at bounding box center [509, 249] width 27 height 10
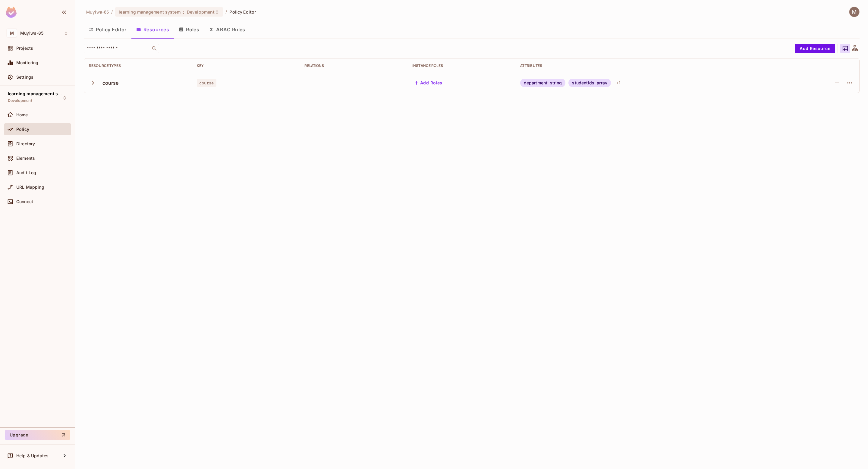
click at [89, 29] on icon "button" at bounding box center [91, 29] width 4 height 3
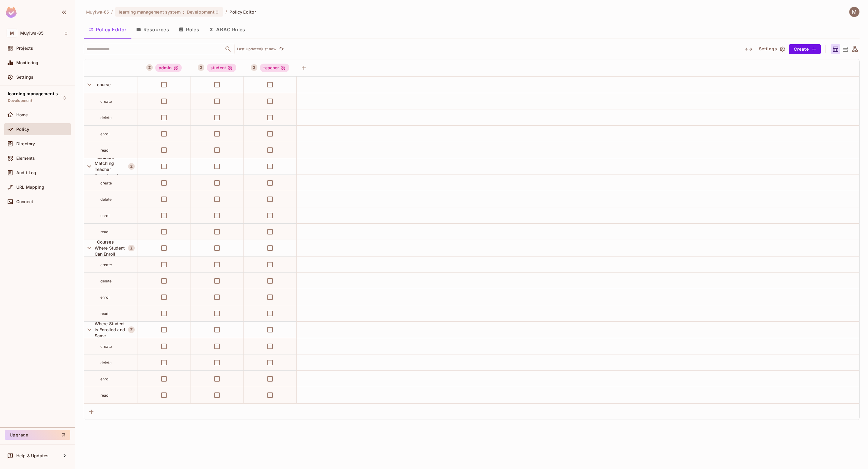
click at [148, 35] on button "Resources" at bounding box center [152, 29] width 43 height 15
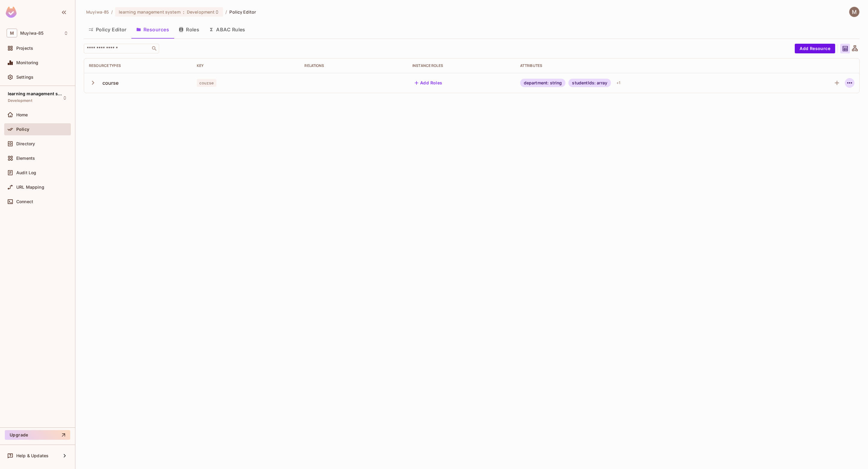
click at [849, 83] on icon "button" at bounding box center [849, 82] width 5 height 1
click at [834, 116] on span "Delete Resource" at bounding box center [826, 120] width 37 height 10
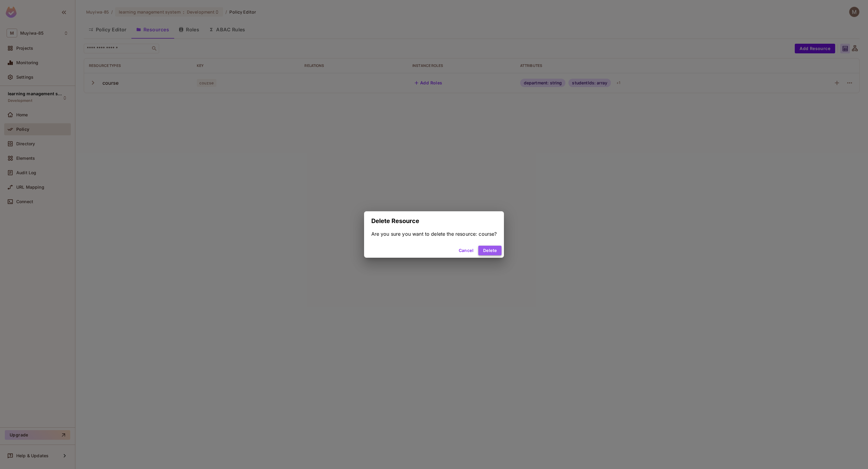
click at [493, 250] on button "Delete" at bounding box center [489, 251] width 23 height 10
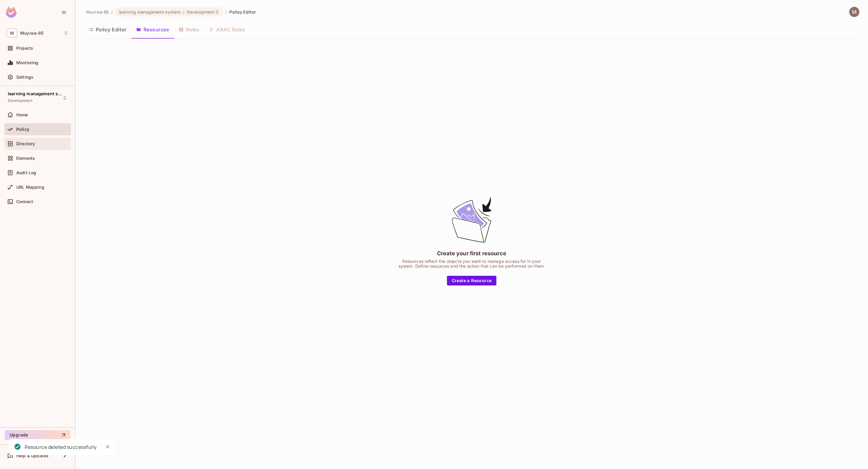
click at [42, 146] on div "Directory" at bounding box center [42, 143] width 52 height 5
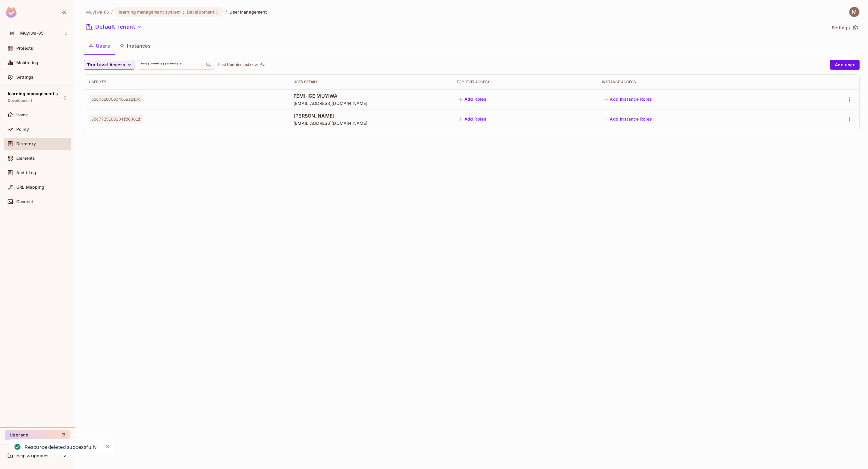
click at [853, 30] on icon "button" at bounding box center [855, 28] width 6 height 6
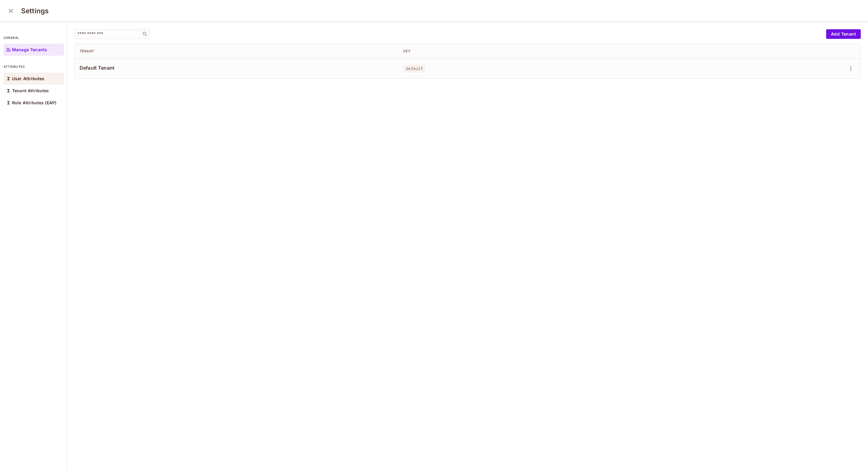
click at [39, 83] on div "User Attributes" at bounding box center [34, 79] width 60 height 12
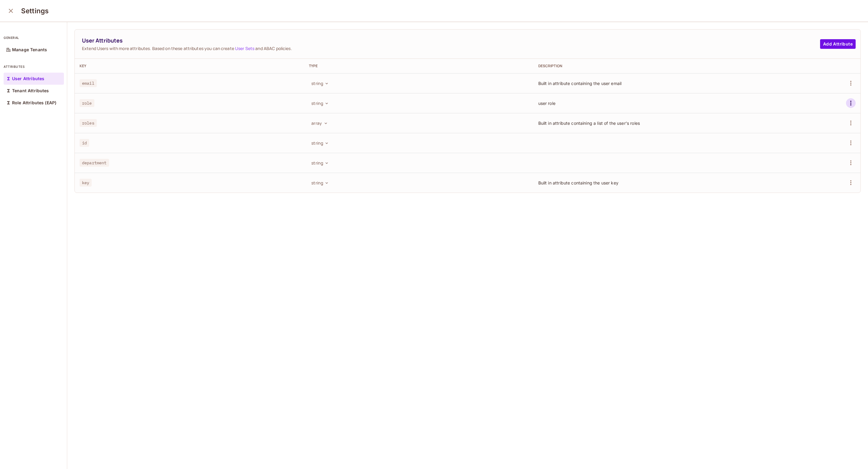
click at [852, 102] on icon "button" at bounding box center [850, 102] width 7 height 7
click at [836, 128] on div "Delete Attribute" at bounding box center [828, 130] width 33 height 6
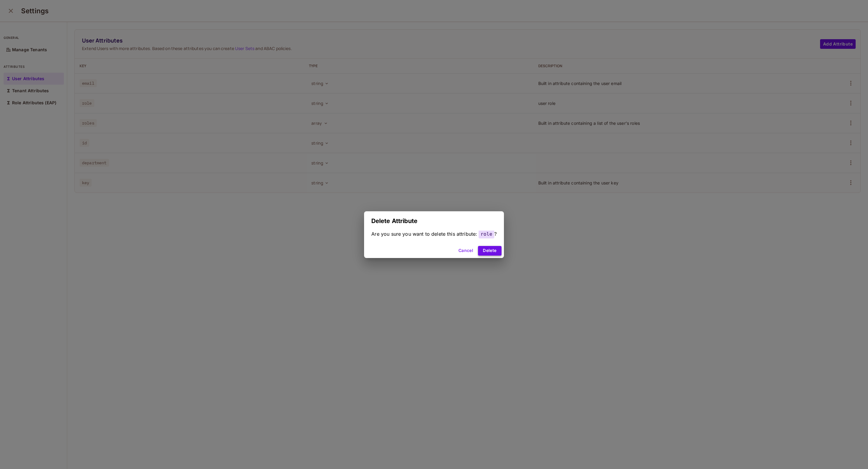
click at [491, 250] on button "Delete" at bounding box center [489, 251] width 23 height 10
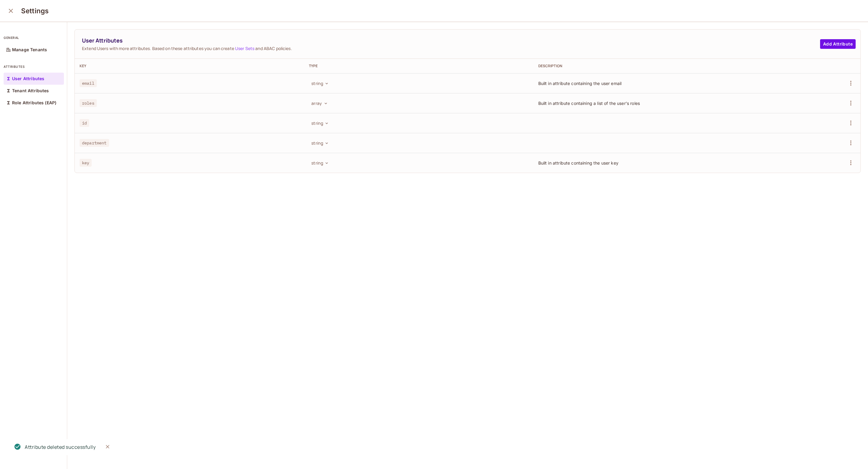
click at [856, 96] on td at bounding box center [812, 103] width 98 height 20
click at [851, 102] on icon "button" at bounding box center [850, 103] width 1 height 5
click at [851, 150] on div at bounding box center [434, 234] width 868 height 469
click at [851, 143] on icon "button" at bounding box center [850, 142] width 1 height 5
click at [820, 166] on span "Delete Attribute" at bounding box center [828, 170] width 36 height 10
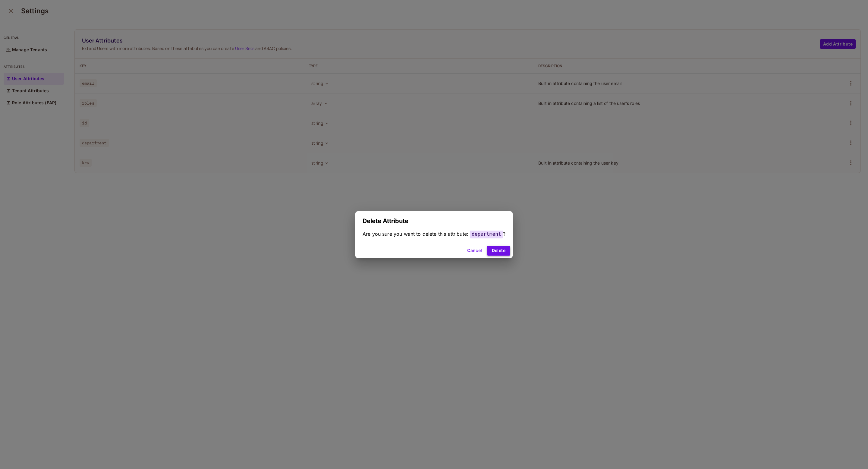
click at [498, 249] on button "Delete" at bounding box center [498, 251] width 23 height 10
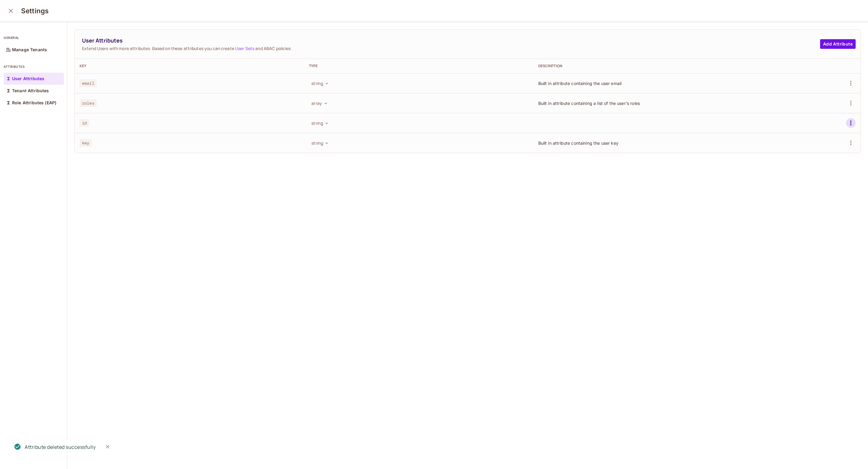
click at [848, 122] on icon "button" at bounding box center [850, 122] width 7 height 7
click at [815, 152] on div "Delete Attribute" at bounding box center [828, 150] width 33 height 6
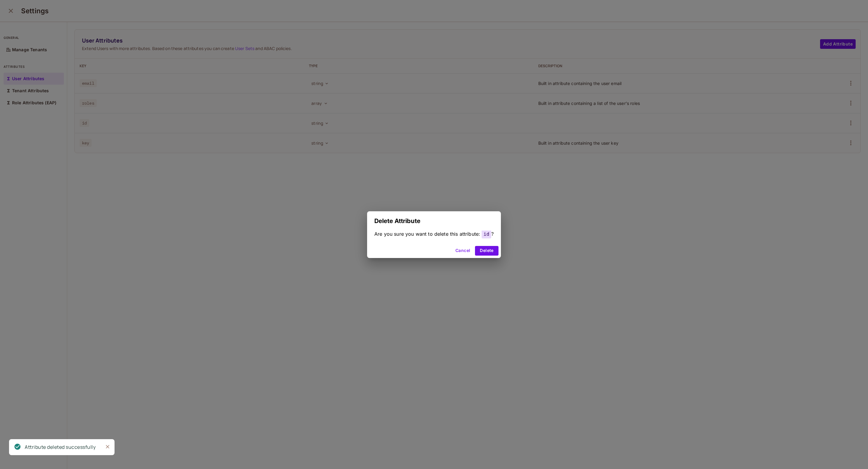
click at [490, 257] on div "Cancel Delete" at bounding box center [434, 251] width 134 height 14
click at [482, 246] on button "Delete" at bounding box center [486, 251] width 23 height 10
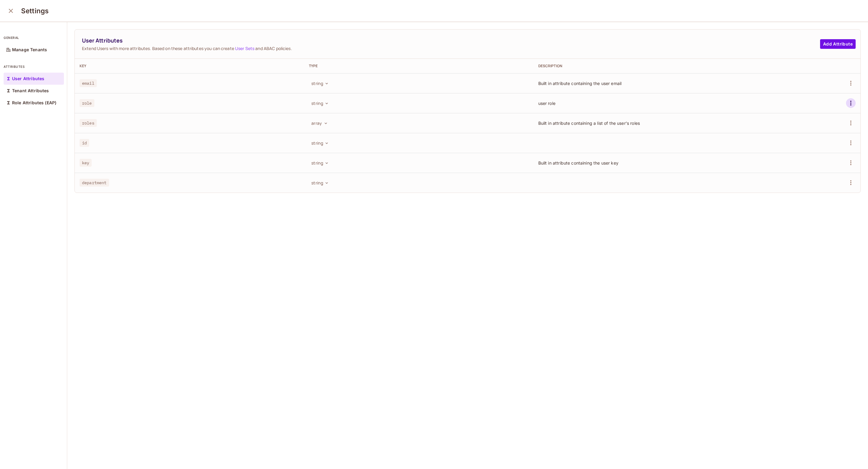
click at [849, 102] on icon "button" at bounding box center [850, 102] width 7 height 7
click at [826, 132] on div "Delete Attribute" at bounding box center [828, 130] width 33 height 6
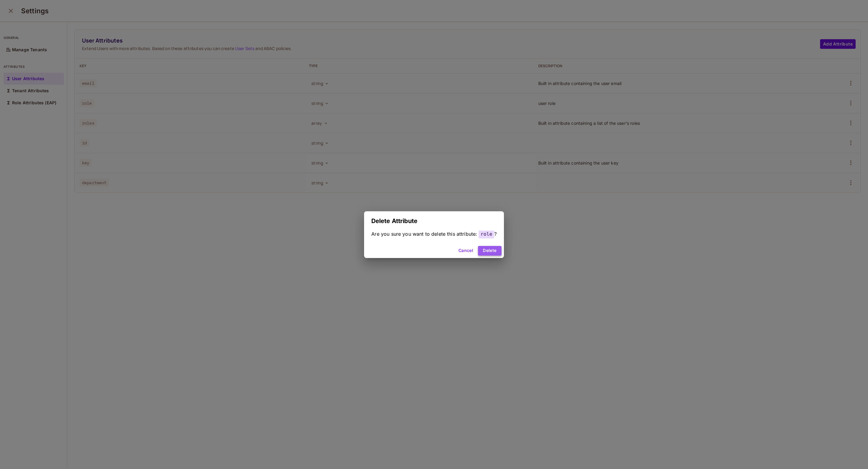
click at [488, 255] on button "Delete" at bounding box center [489, 251] width 23 height 10
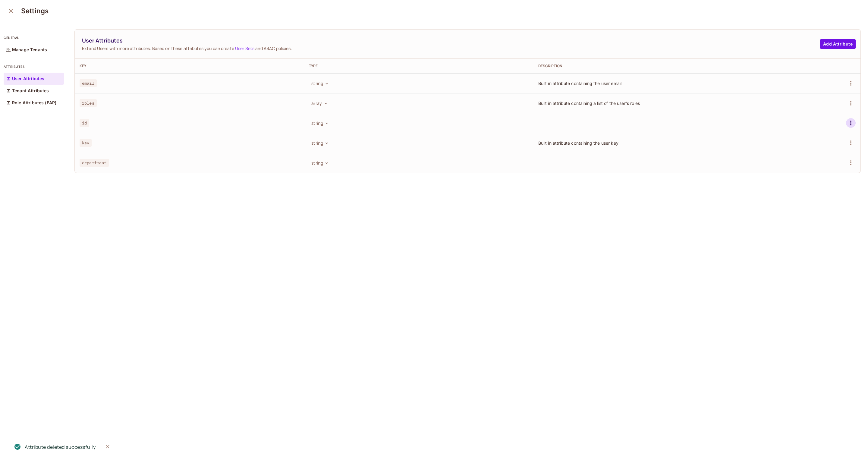
click at [849, 119] on icon "button" at bounding box center [850, 122] width 7 height 7
click at [815, 147] on div "Delete Attribute" at bounding box center [828, 150] width 33 height 6
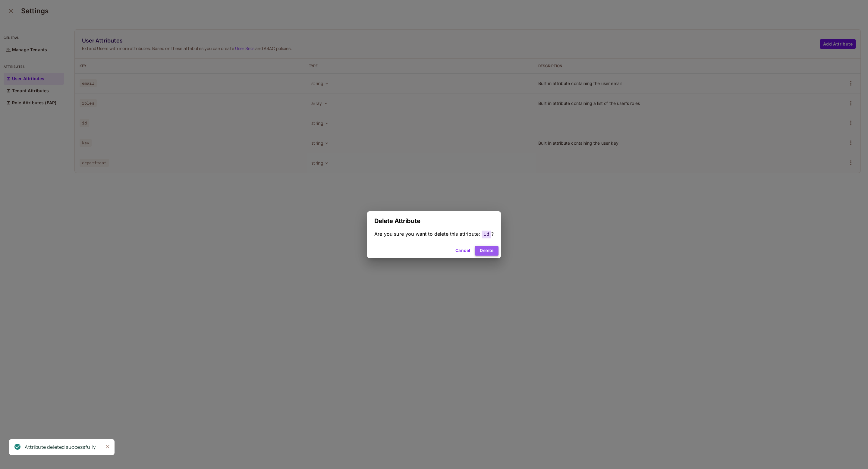
click at [495, 254] on button "Delete" at bounding box center [486, 251] width 23 height 10
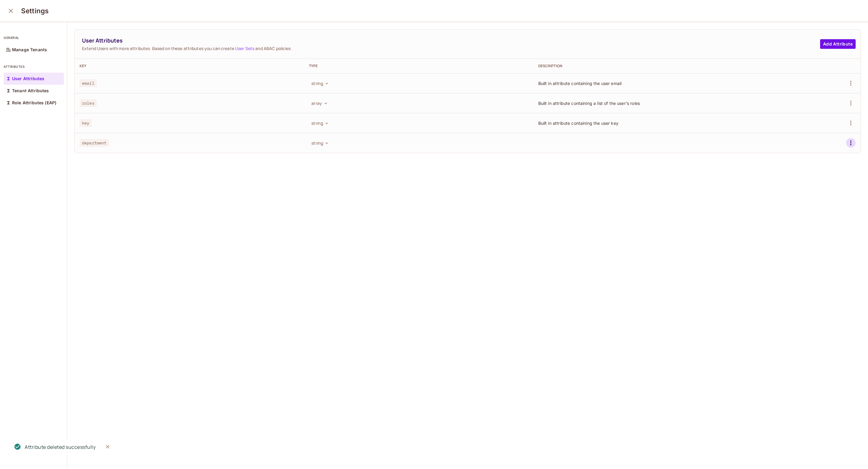
click at [851, 141] on icon "button" at bounding box center [850, 142] width 1 height 5
click at [816, 168] on div "Delete Attribute" at bounding box center [828, 170] width 33 height 6
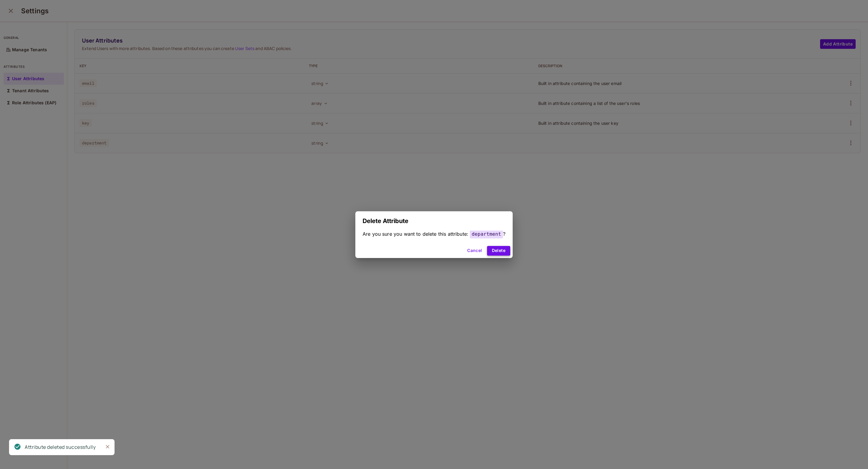
click at [500, 249] on button "Delete" at bounding box center [498, 251] width 23 height 10
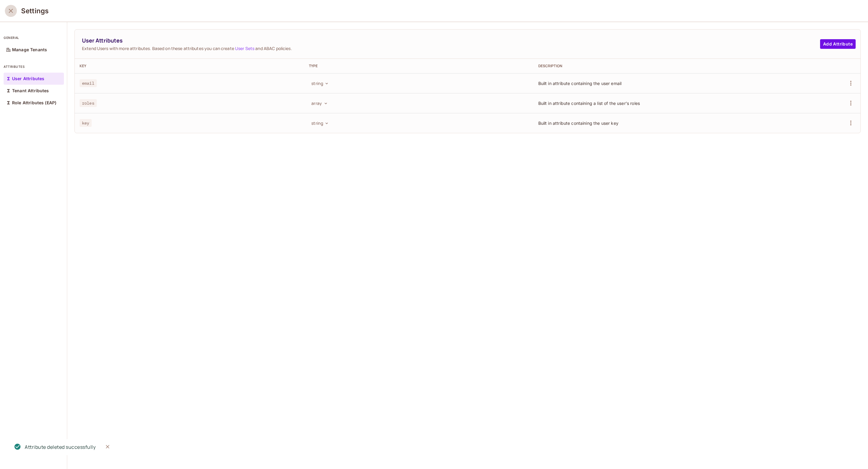
click at [14, 11] on button "close" at bounding box center [11, 11] width 12 height 12
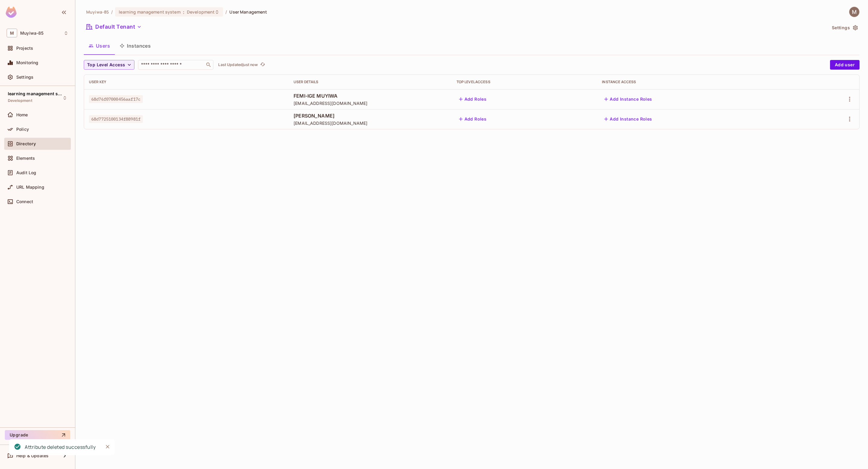
click at [142, 40] on button "Instances" at bounding box center [135, 45] width 41 height 15
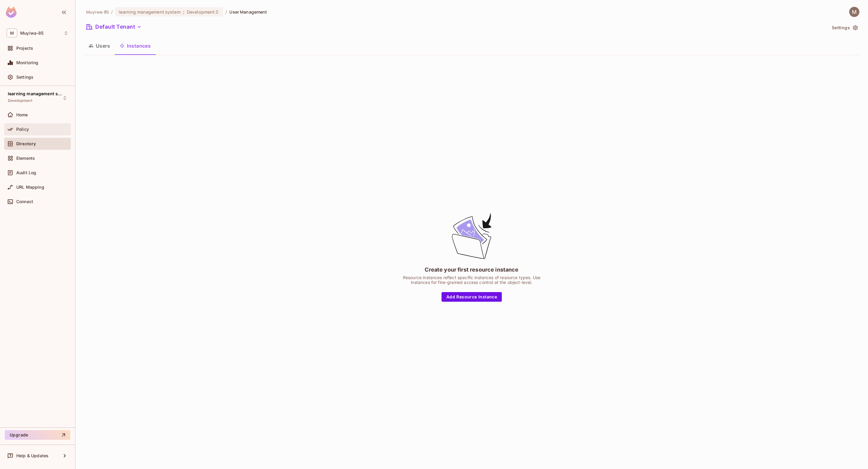
click at [27, 128] on span "Policy" at bounding box center [22, 129] width 13 height 5
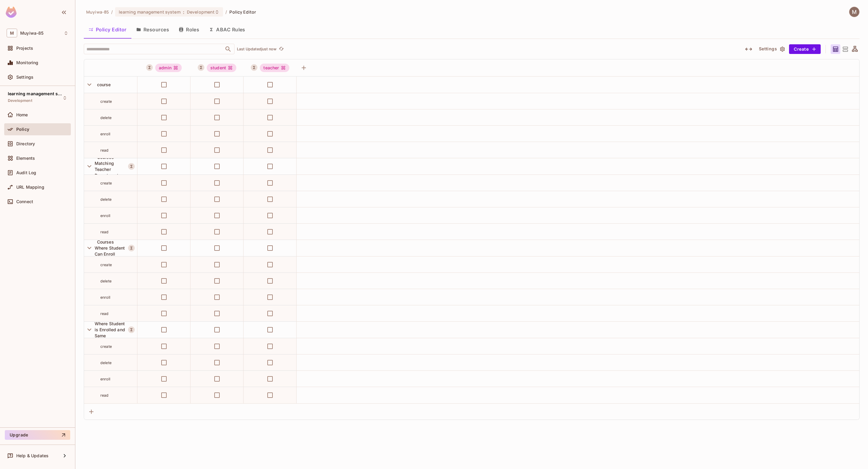
click at [242, 32] on button "ABAC Rules" at bounding box center [227, 29] width 46 height 15
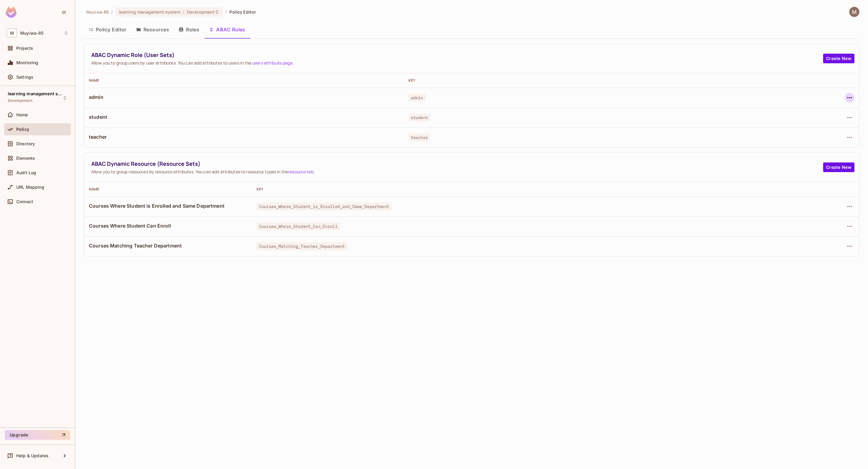
click at [849, 94] on icon "button" at bounding box center [849, 97] width 7 height 7
click at [804, 122] on div "Delete Dynamic Role (User Set)" at bounding box center [811, 125] width 64 height 6
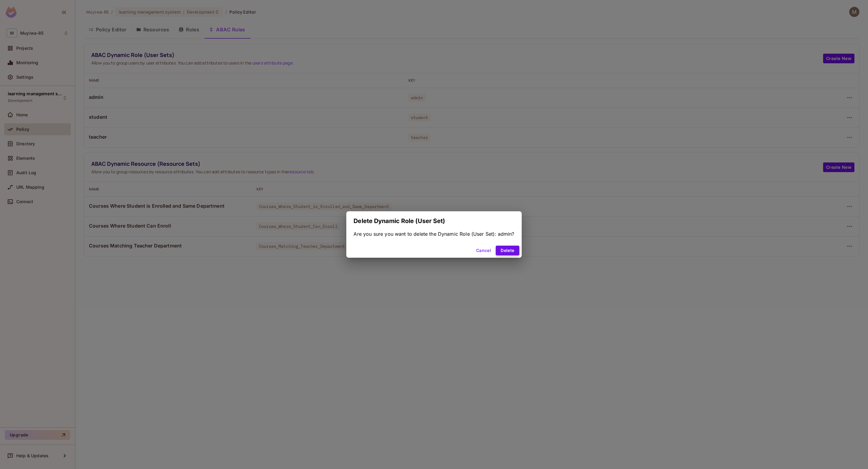
click at [504, 250] on button "Delete" at bounding box center [507, 251] width 23 height 10
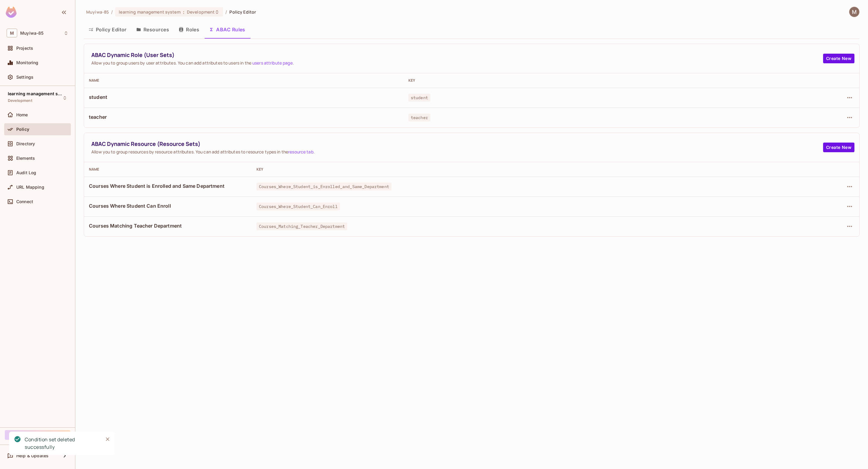
click at [856, 93] on td at bounding box center [791, 98] width 136 height 20
click at [852, 94] on icon "button" at bounding box center [849, 97] width 7 height 7
click at [824, 119] on li "Delete Dynamic Role (User Set)" at bounding box center [806, 124] width 88 height 13
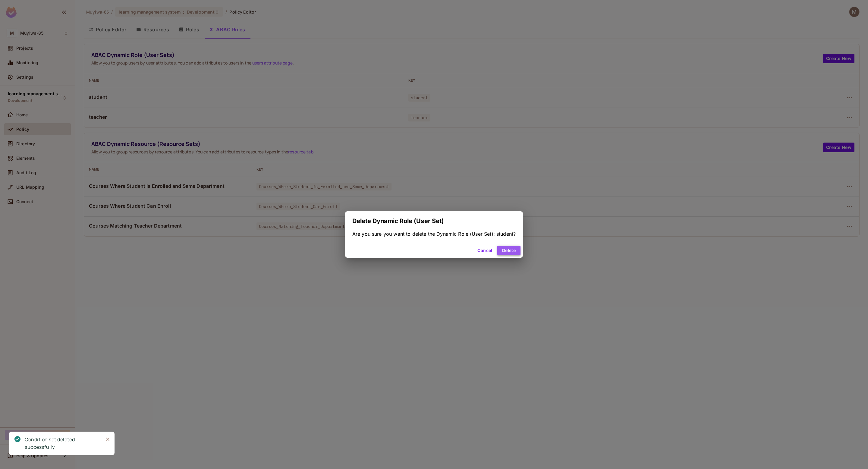
click at [504, 248] on button "Delete" at bounding box center [508, 251] width 23 height 10
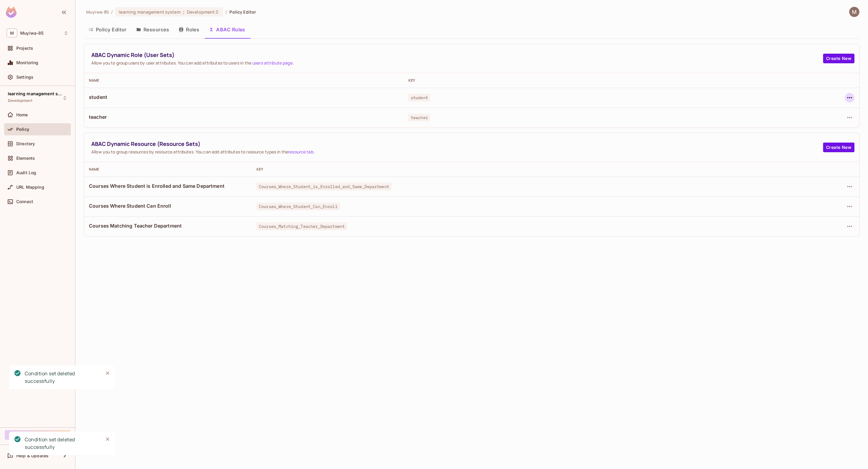
click at [848, 99] on icon "button" at bounding box center [849, 97] width 7 height 7
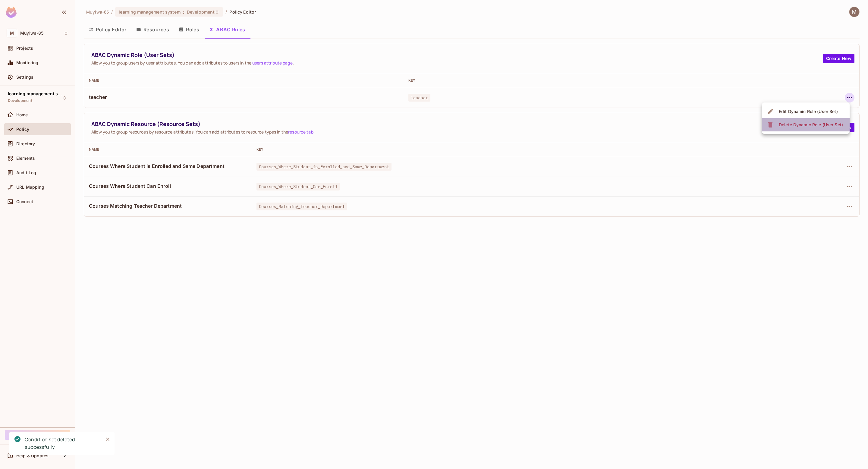
click at [797, 127] on div "Delete Dynamic Role (User Set)" at bounding box center [811, 125] width 64 height 6
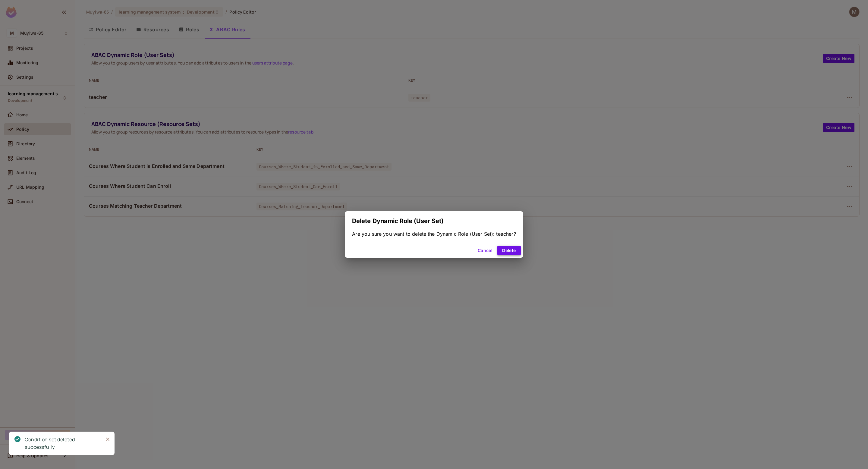
click at [507, 250] on button "Delete" at bounding box center [508, 251] width 23 height 10
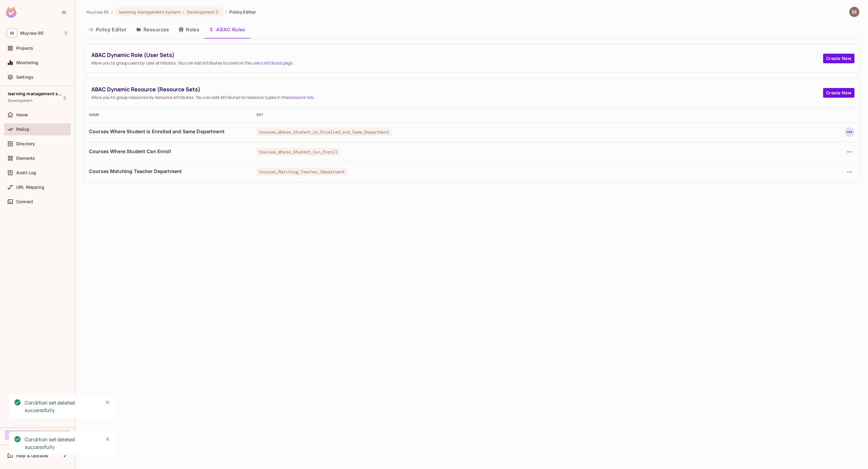
click at [850, 131] on icon "button" at bounding box center [849, 131] width 7 height 7
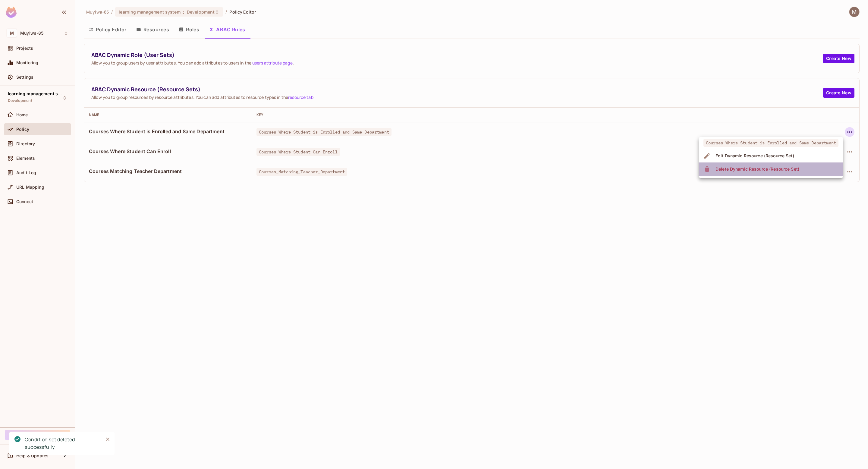
click at [757, 171] on div "Delete Dynamic Resource (Resource Set)" at bounding box center [758, 169] width 84 height 6
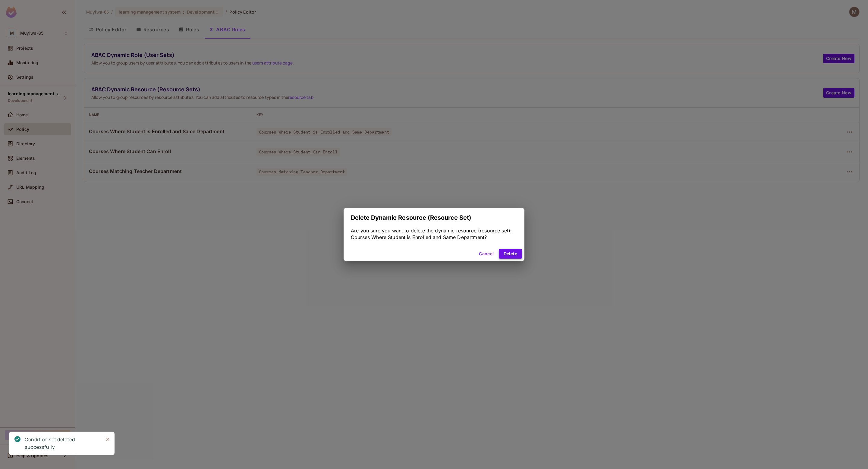
click at [506, 257] on button "Delete" at bounding box center [510, 254] width 23 height 10
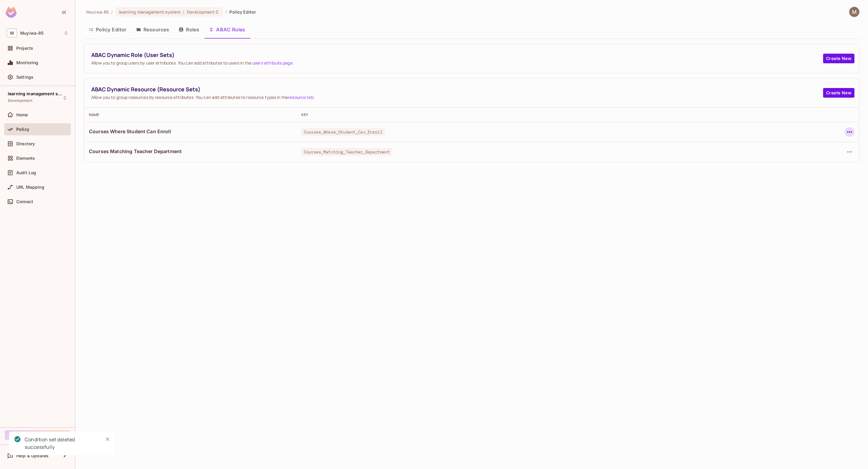
click at [849, 130] on icon "button" at bounding box center [849, 131] width 7 height 7
click at [782, 171] on div "Delete Dynamic Resource (Resource Set)" at bounding box center [801, 169] width 84 height 6
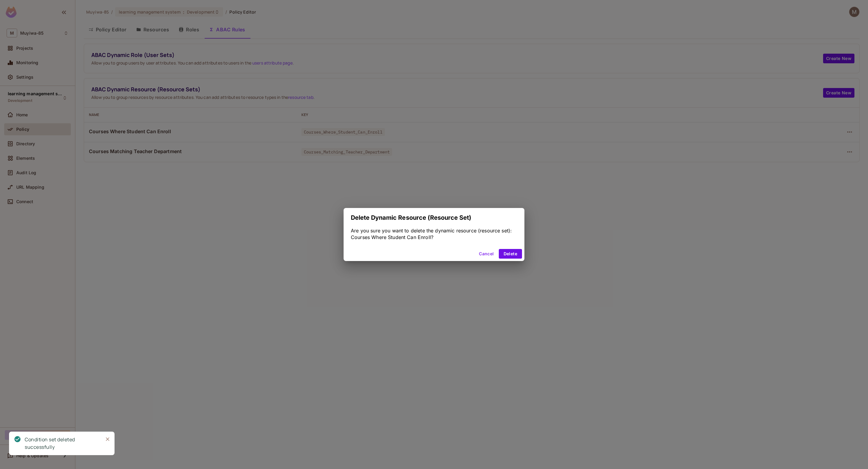
click at [507, 247] on div "Cancel Delete" at bounding box center [434, 254] width 181 height 14
click at [509, 253] on button "Delete" at bounding box center [510, 254] width 23 height 10
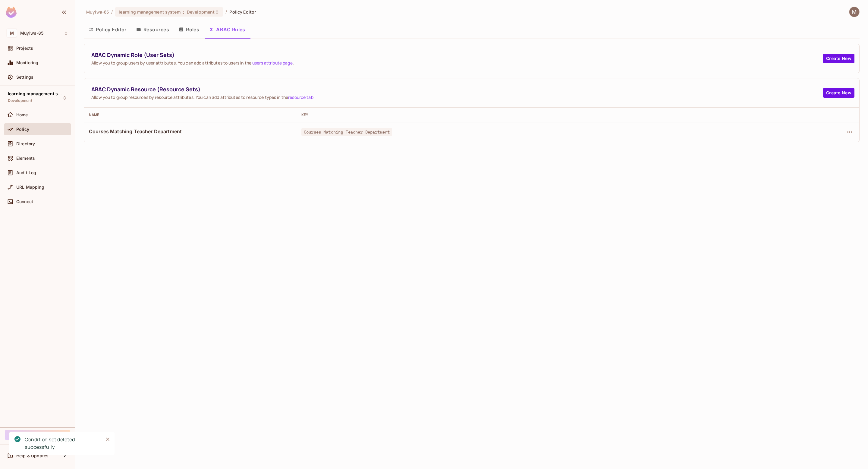
click at [844, 129] on div at bounding box center [813, 132] width 81 height 10
click at [847, 131] on icon "button" at bounding box center [849, 131] width 7 height 7
click at [796, 164] on span "Delete Dynamic Resource (Resource Set)" at bounding box center [800, 169] width 87 height 10
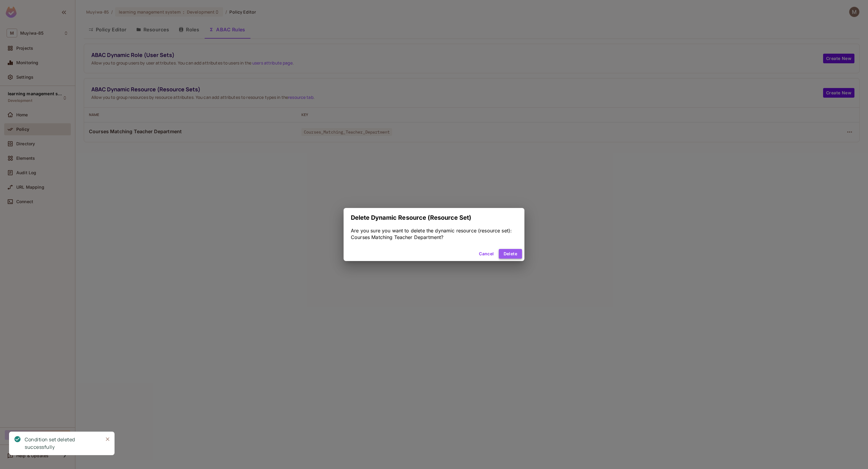
click at [512, 249] on button "Delete" at bounding box center [510, 254] width 23 height 10
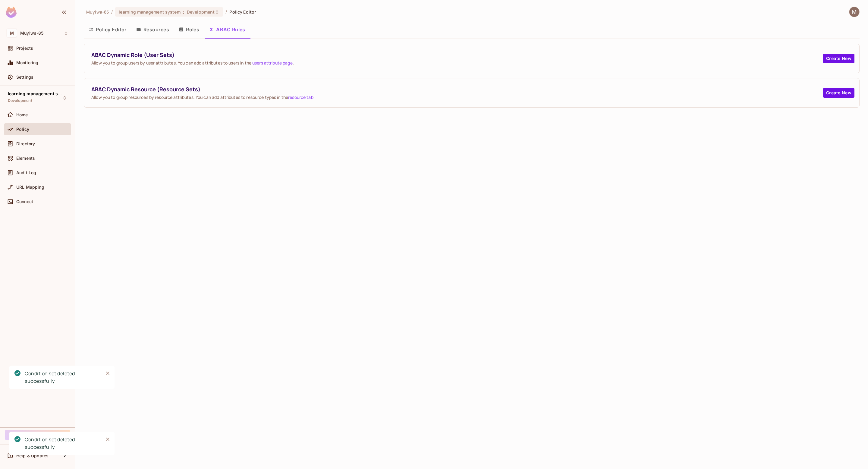
click at [188, 27] on button "Roles" at bounding box center [189, 29] width 30 height 15
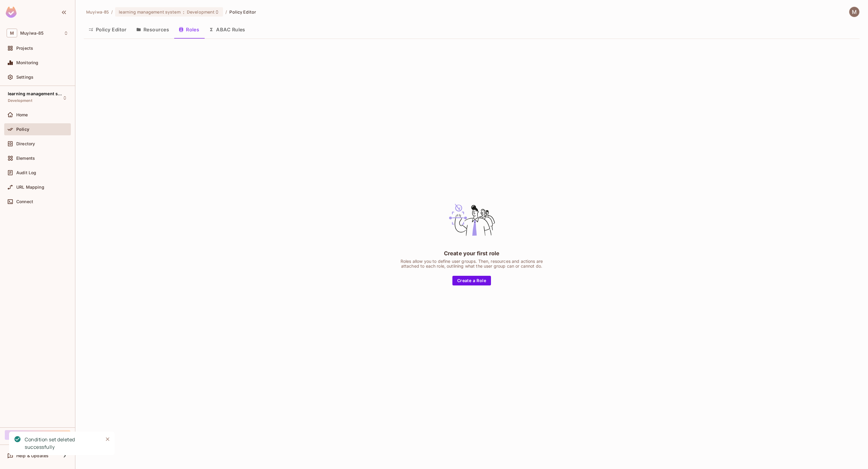
click at [145, 29] on button "Resources" at bounding box center [152, 29] width 43 height 15
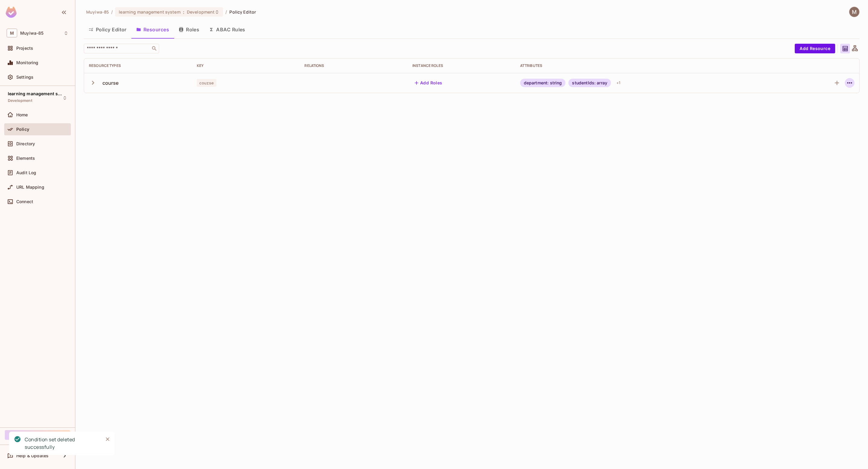
click at [852, 81] on icon "button" at bounding box center [849, 82] width 7 height 7
click at [814, 121] on div "Delete Resource" at bounding box center [825, 120] width 33 height 6
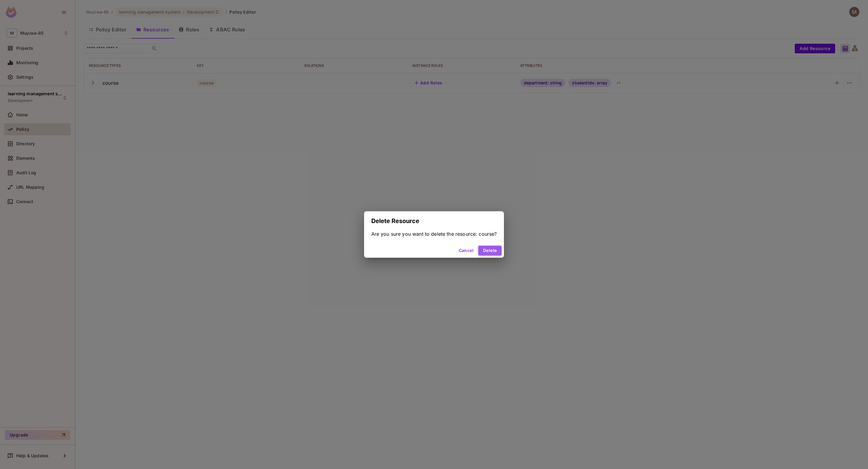
click at [486, 247] on button "Delete" at bounding box center [489, 251] width 23 height 10
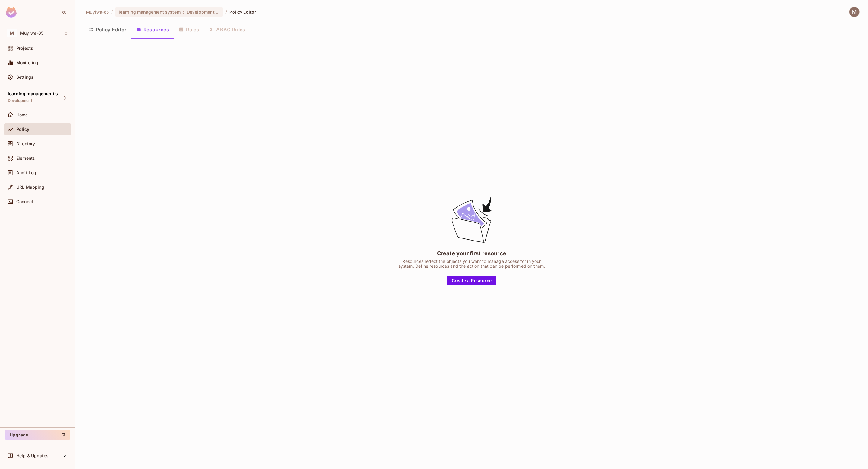
click at [112, 26] on button "Policy Editor" at bounding box center [108, 29] width 48 height 15
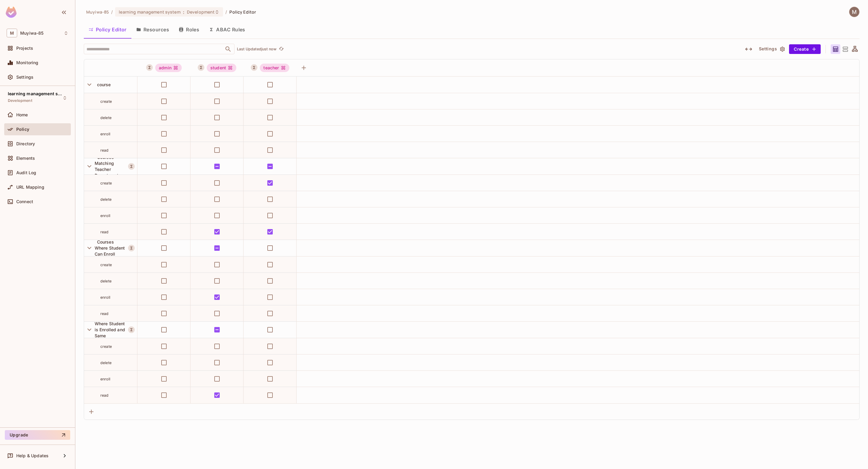
click at [845, 47] on icon at bounding box center [846, 50] width 8 height 8
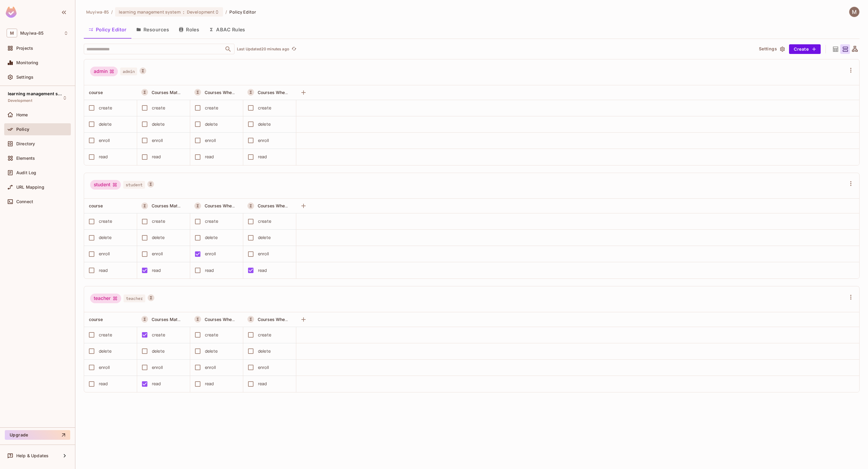
click at [100, 72] on div "admin" at bounding box center [104, 72] width 28 height 10
click at [112, 69] on icon at bounding box center [111, 71] width 5 height 5
click at [131, 68] on span "admin" at bounding box center [128, 72] width 17 height 8
click at [145, 69] on icon "A User Set is a dynamically conditioned role, grouping users based on real-time…" at bounding box center [143, 71] width 4 height 4
click at [851, 68] on icon "button" at bounding box center [850, 70] width 1 height 5
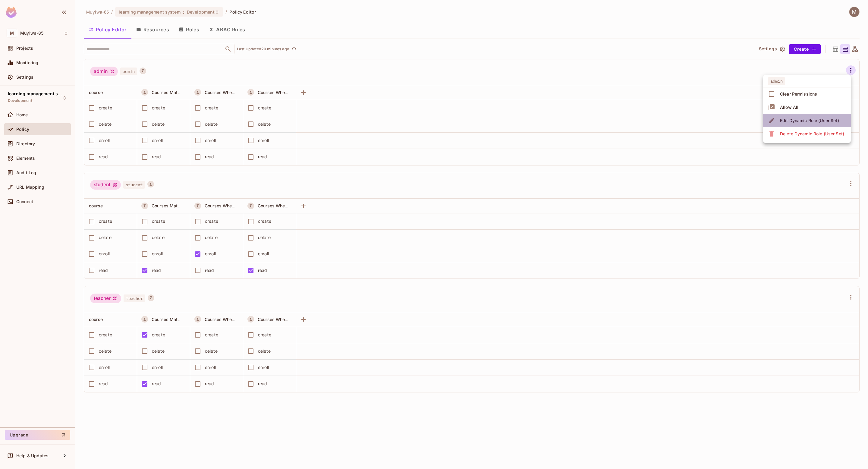
click at [833, 118] on div "Edit Dynamic Role (User Set)" at bounding box center [809, 121] width 59 height 6
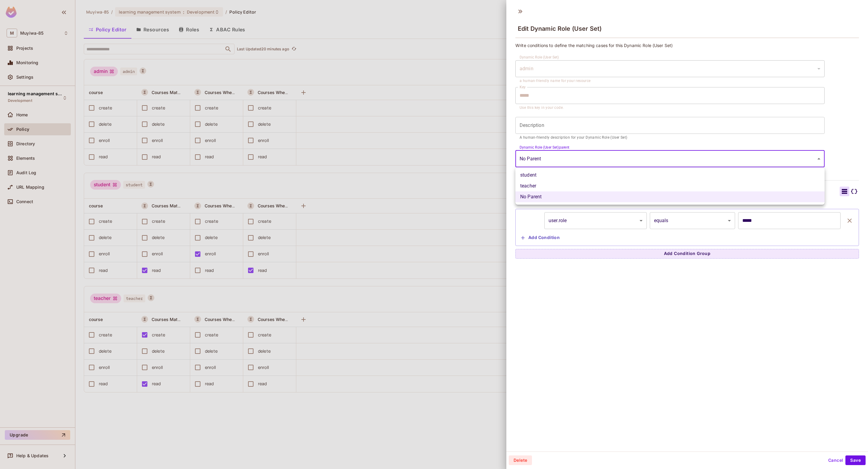
click at [804, 157] on body "M Muyiwa-85 Projects Monitoring Settings learning management system Development…" at bounding box center [434, 234] width 868 height 469
click at [804, 157] on div at bounding box center [434, 234] width 868 height 469
click at [829, 455] on button "Cancel" at bounding box center [836, 460] width 20 height 10
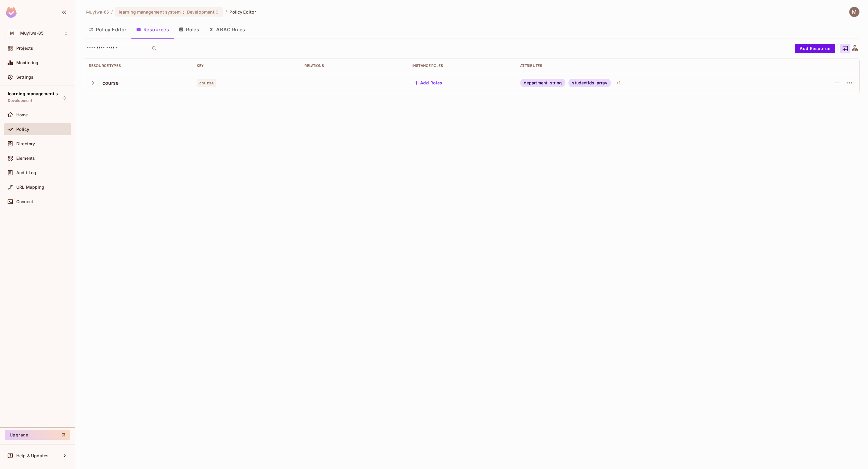
click at [109, 26] on button "Policy Editor" at bounding box center [108, 29] width 48 height 15
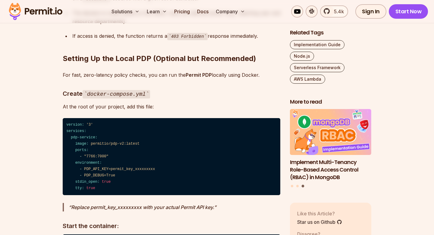
scroll to position [4667, 0]
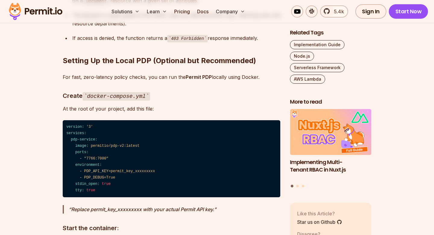
drag, startPoint x: 161, startPoint y: 28, endPoint x: 63, endPoint y: 29, distance: 98.3
copy p "When you check the Policy → Policy Editor"
drag, startPoint x: 176, startPoint y: 47, endPoint x: 64, endPoint y: 31, distance: 113.8
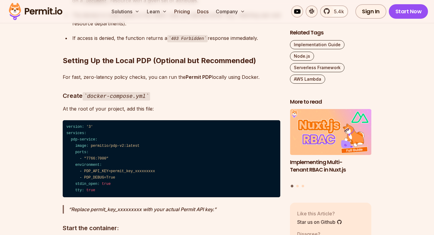
copy p "When you check the Policy → Policy Editor tab, you will notice the Q/A departme…"
